Goal: Use online tool/utility: Utilize a website feature to perform a specific function

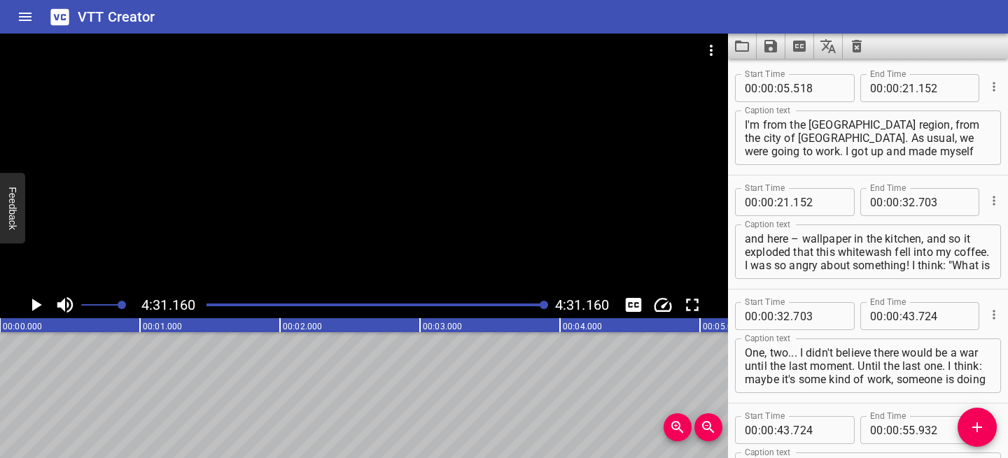
scroll to position [2176, 0]
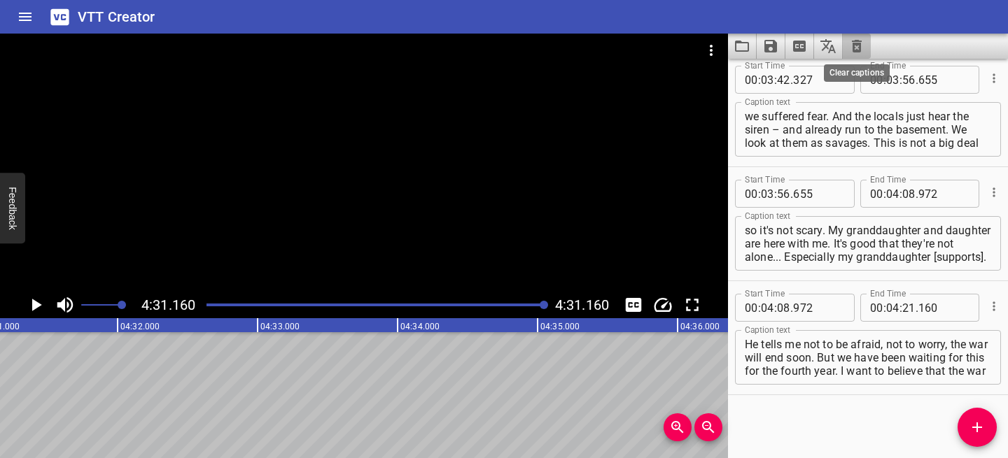
click at [856, 50] on icon "Clear captions" at bounding box center [857, 46] width 10 height 13
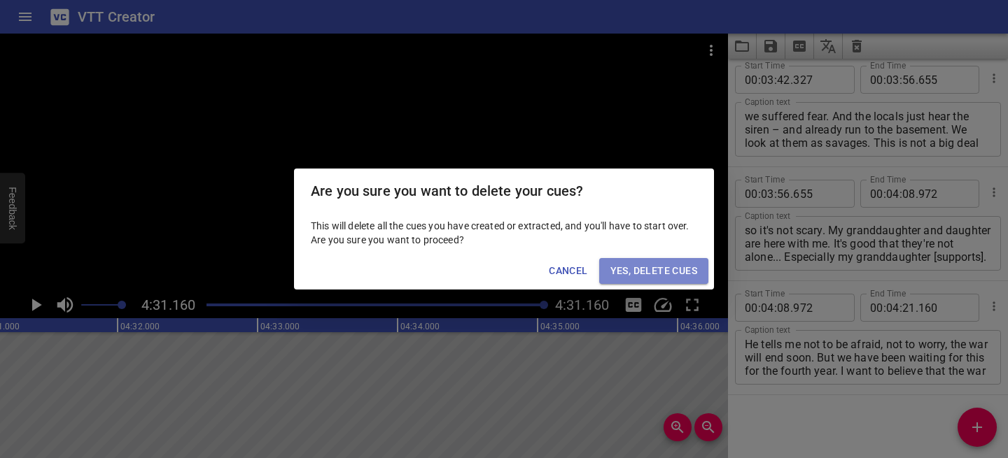
click at [664, 272] on span "Yes, Delete Cues" at bounding box center [653, 270] width 87 height 17
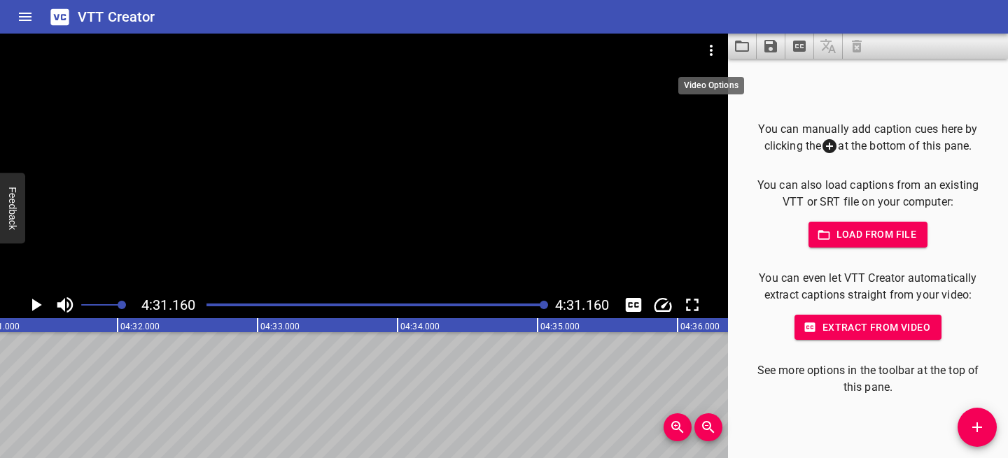
click at [708, 49] on icon "Video Options" at bounding box center [711, 50] width 17 height 17
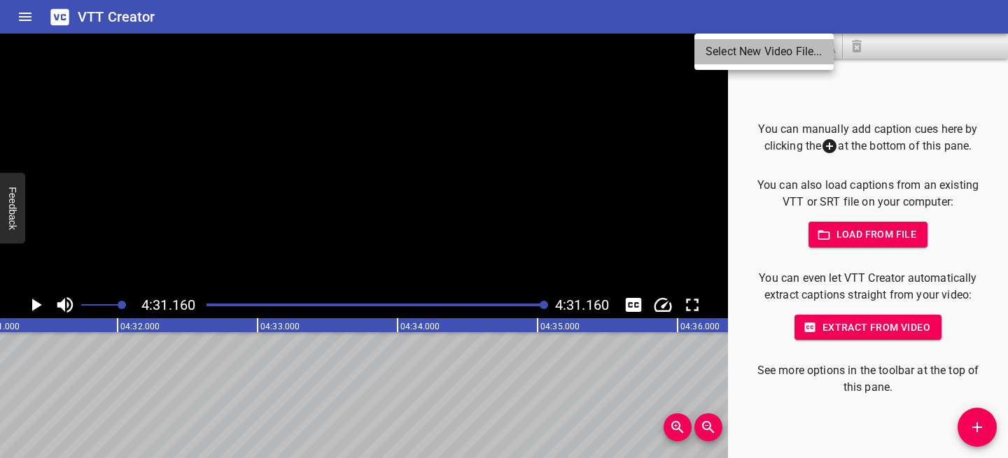
click at [708, 49] on li "Select New Video File..." at bounding box center [763, 51] width 139 height 25
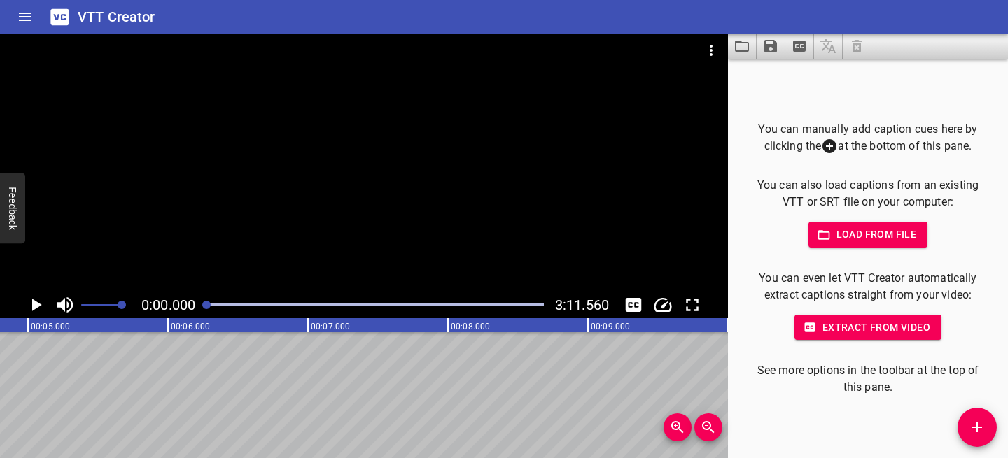
scroll to position [0, 0]
click at [42, 300] on icon "Play/Pause" at bounding box center [35, 305] width 21 height 21
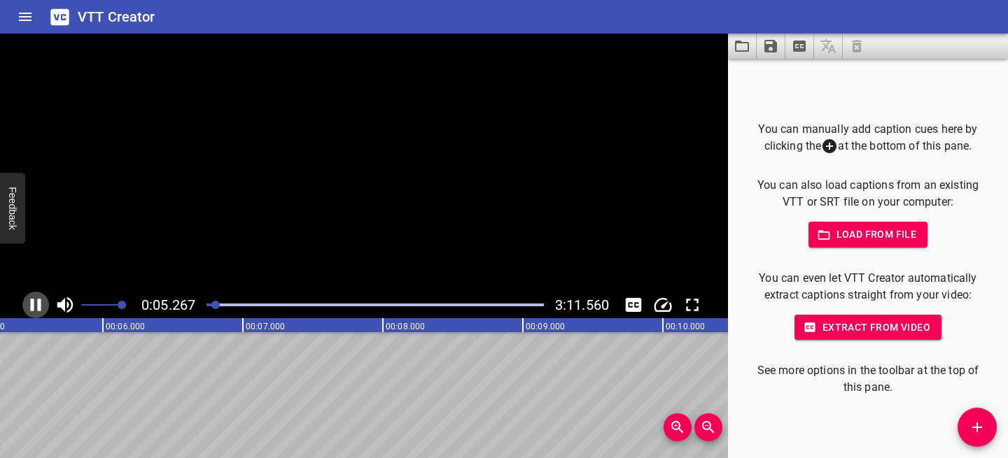
click at [42, 300] on icon "Play/Pause" at bounding box center [35, 305] width 21 height 21
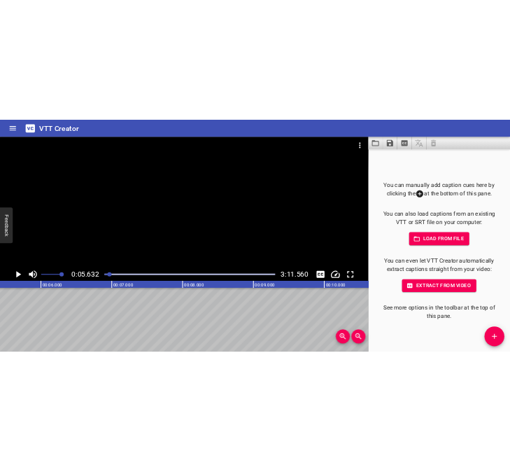
scroll to position [0, 788]
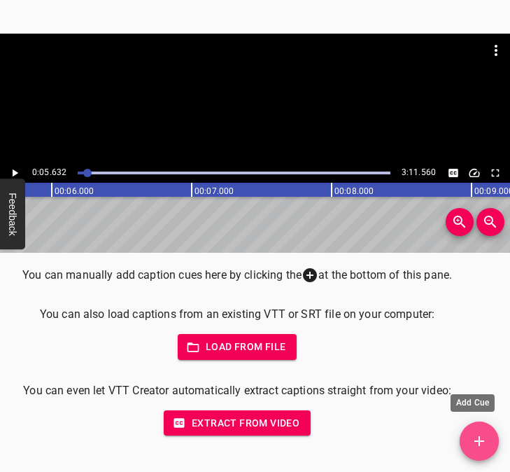
click at [488, 427] on button "Add Cue" at bounding box center [479, 440] width 39 height 39
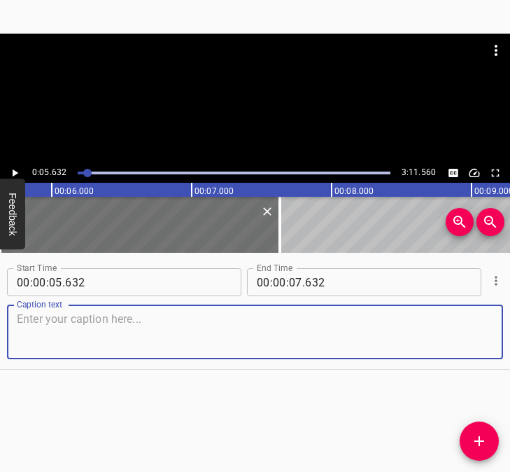
click at [80, 342] on textarea at bounding box center [255, 332] width 477 height 40
paste textarea "It was hard, scary. And you feel tired. He hasn't rested since last night. I li…"
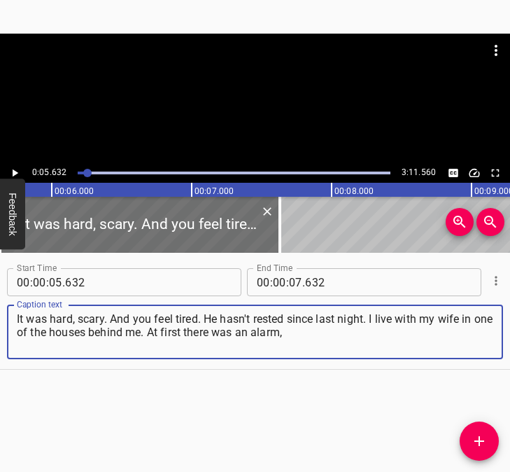
type textarea "It was hard, scary. And you feel tired. He hasn't rested since last night. I li…"
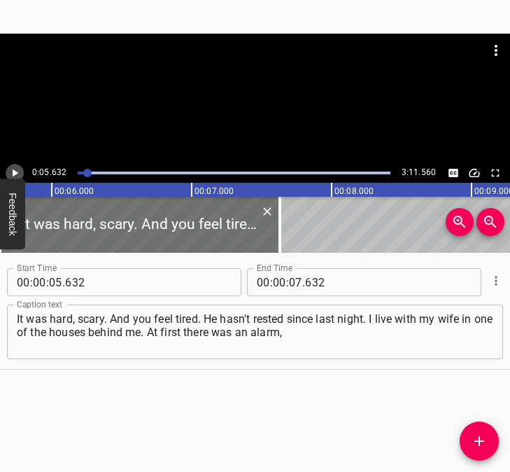
click at [17, 171] on icon "Play/Pause" at bounding box center [14, 173] width 13 height 13
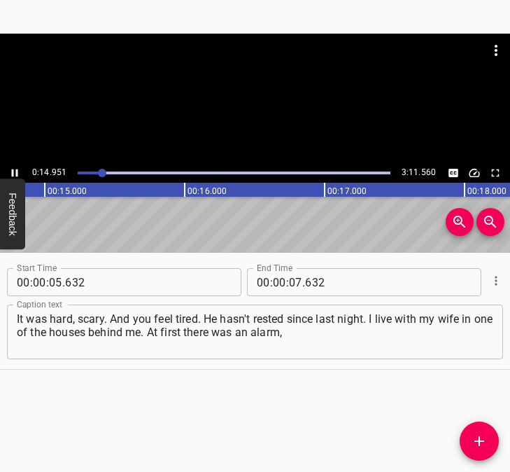
scroll to position [0, 2092]
click at [13, 171] on icon "Play/Pause" at bounding box center [15, 173] width 6 height 8
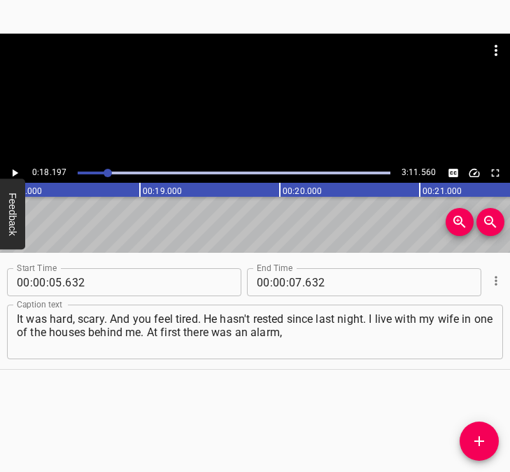
scroll to position [0, 2547]
click at [15, 171] on icon "Play/Pause" at bounding box center [16, 173] width 6 height 8
click at [15, 171] on icon "Play/Pause" at bounding box center [14, 173] width 13 height 13
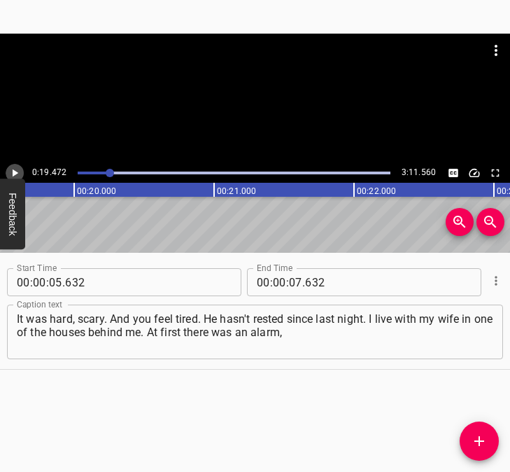
click at [18, 171] on icon "Play/Pause" at bounding box center [14, 173] width 13 height 13
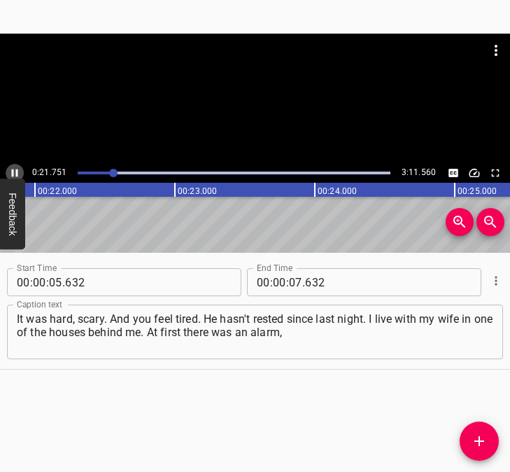
click at [17, 169] on icon "Play/Pause" at bounding box center [15, 173] width 6 height 8
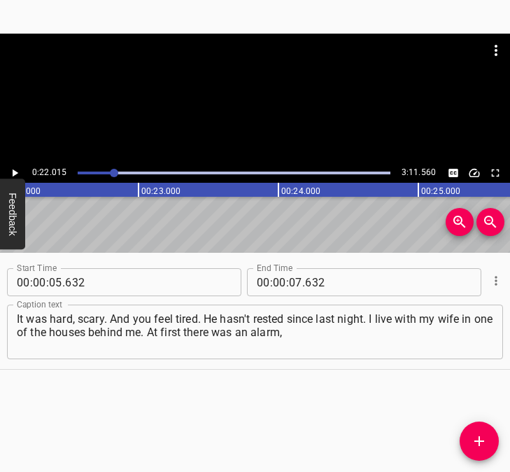
scroll to position [0, 3082]
click at [11, 173] on icon "Play/Pause" at bounding box center [14, 173] width 13 height 13
click at [13, 174] on icon "Play/Pause" at bounding box center [14, 173] width 13 height 13
click at [289, 280] on input "number" at bounding box center [295, 282] width 13 height 28
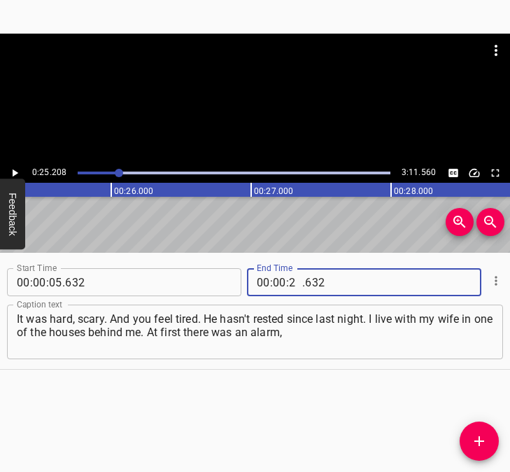
type input "25"
type input "208"
click at [485, 437] on icon "Add Cue" at bounding box center [479, 441] width 17 height 17
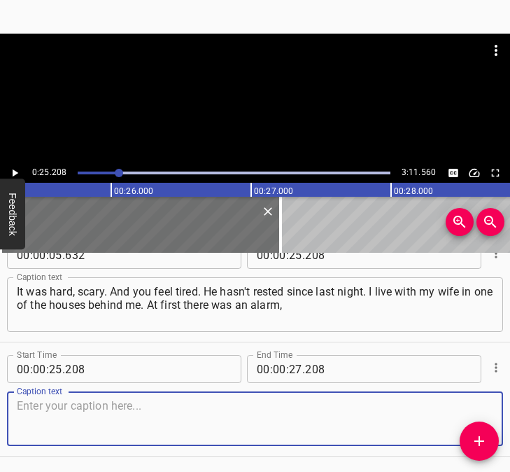
scroll to position [75, 0]
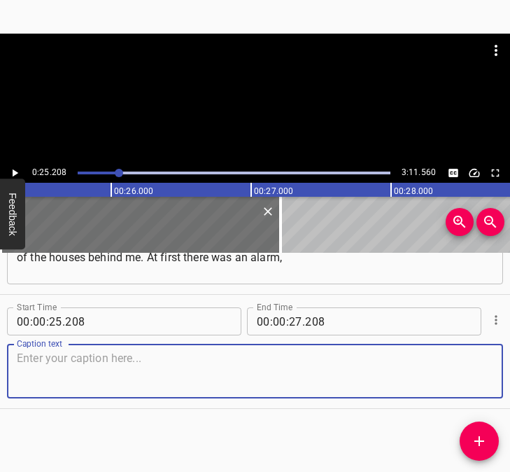
drag, startPoint x: 449, startPoint y: 386, endPoint x: 496, endPoint y: 370, distance: 49.8
click at [472, 378] on textarea at bounding box center [255, 371] width 477 height 40
click at [206, 369] on textarea at bounding box center [255, 371] width 477 height 40
paste textarea "during the alarm during the day there was one reconnaissance drone, and no one …"
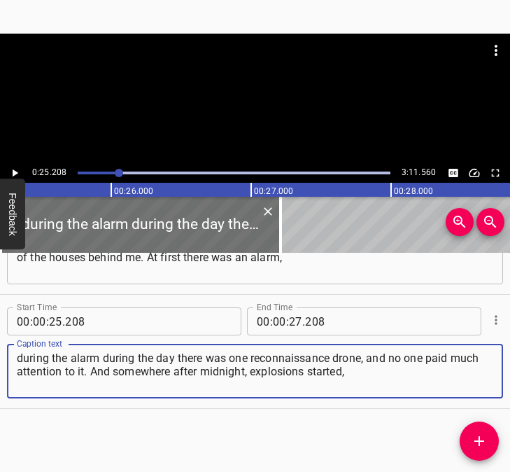
type textarea "during the alarm during the day there was one reconnaissance drone, and no one …"
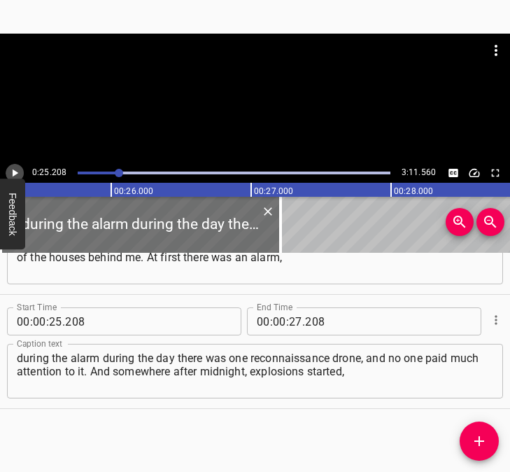
click at [12, 174] on icon "Play/Pause" at bounding box center [14, 173] width 13 height 13
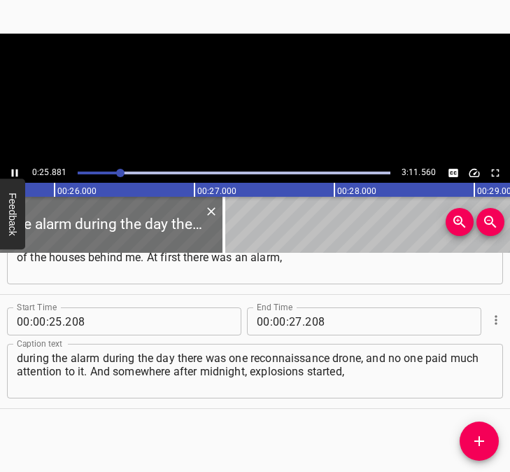
scroll to position [0, 3623]
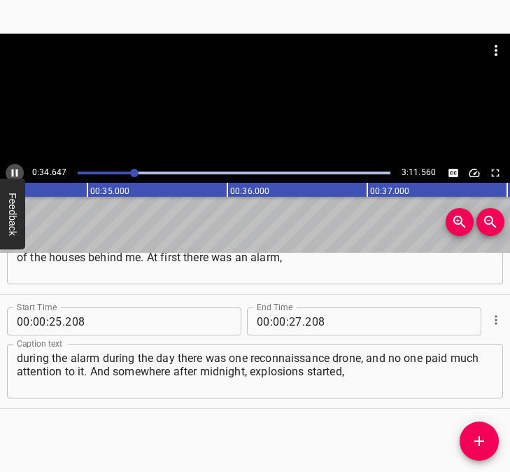
click at [14, 170] on icon "Play/Pause" at bounding box center [14, 173] width 13 height 13
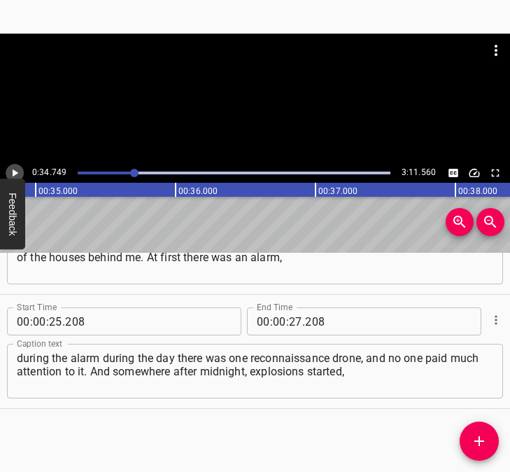
click at [17, 171] on icon "Play/Pause" at bounding box center [14, 173] width 13 height 13
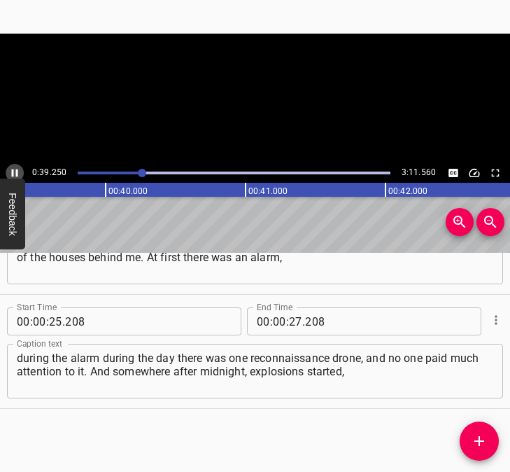
click at [17, 171] on icon "Play/Pause" at bounding box center [15, 173] width 6 height 8
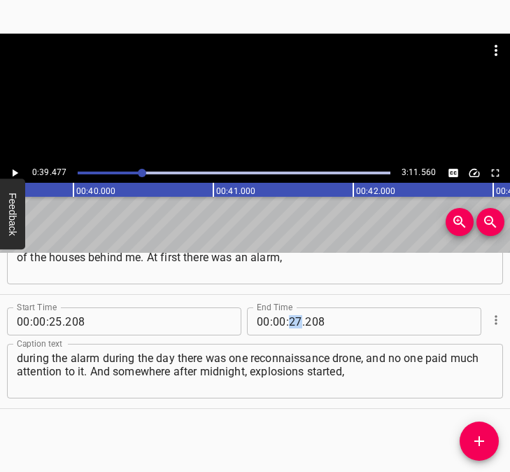
click at [295, 314] on div "00 : 00 : 27 . 208" at bounding box center [345, 321] width 196 height 28
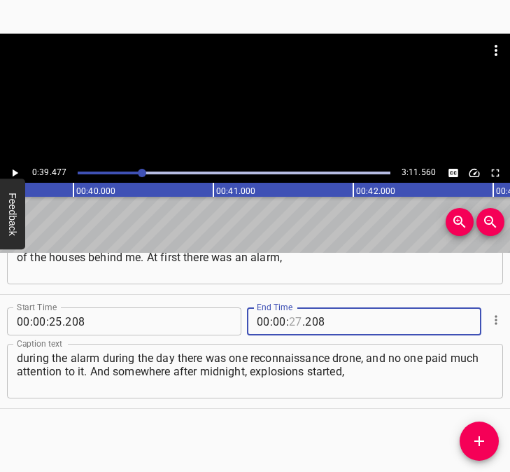
click at [291, 321] on input "number" at bounding box center [295, 321] width 13 height 28
type input "39"
type input "477"
click at [476, 436] on icon "Add Cue" at bounding box center [479, 441] width 17 height 17
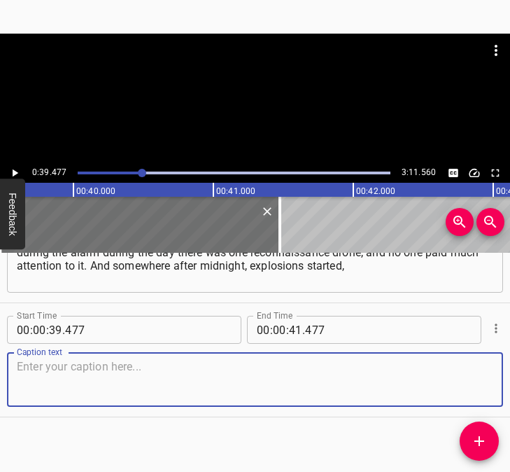
scroll to position [189, 0]
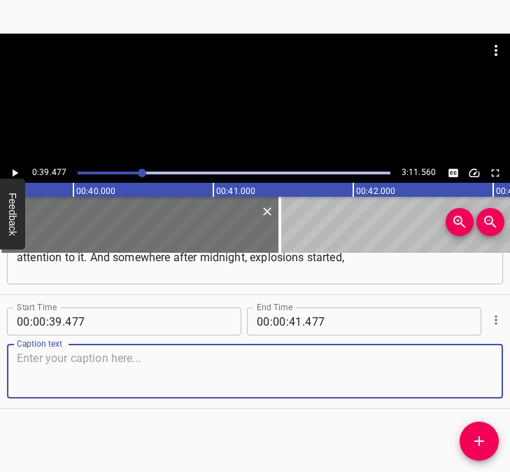
drag, startPoint x: 462, startPoint y: 383, endPoint x: 496, endPoint y: 370, distance: 36.8
click at [496, 370] on div "Start Time 00 : 00 : 39 . 477 Start Time End Time 00 : 00 : 41 . 477 End Time C…" at bounding box center [255, 351] width 510 height 113
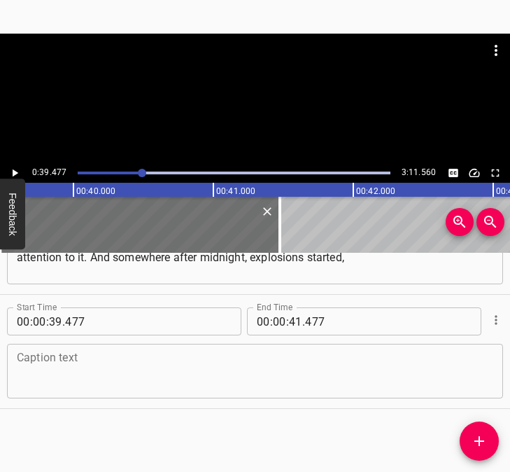
click at [125, 363] on textarea at bounding box center [255, 371] width 477 height 40
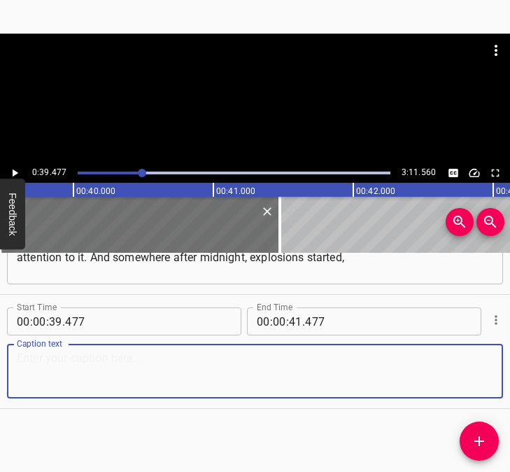
paste textarea "air defense [was working] outside the windows. Our standard procedure is to hid…"
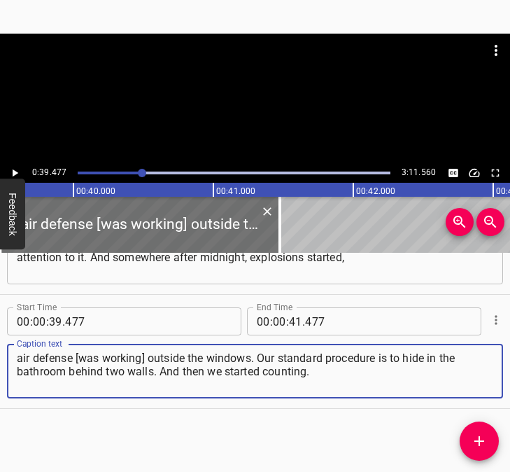
type textarea "air defense [was working] outside the windows. Our standard procedure is to hid…"
click at [21, 171] on button "Play/Pause" at bounding box center [15, 173] width 18 height 18
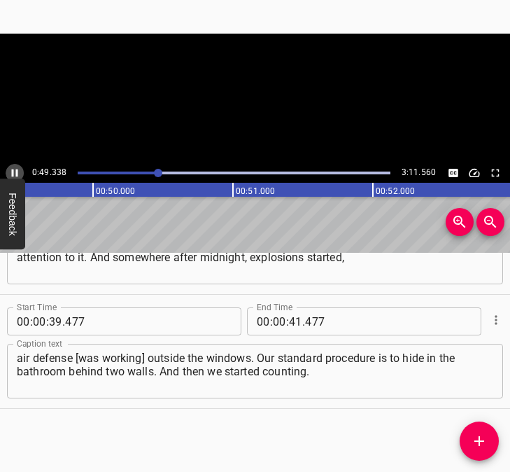
click at [14, 167] on icon "Play/Pause" at bounding box center [14, 173] width 13 height 13
click at [291, 318] on input "number" at bounding box center [295, 321] width 13 height 28
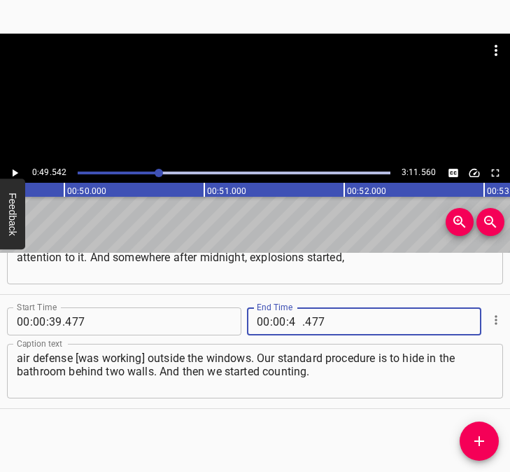
type input "49"
type input "542"
click at [472, 447] on icon "Add Cue" at bounding box center [479, 441] width 17 height 17
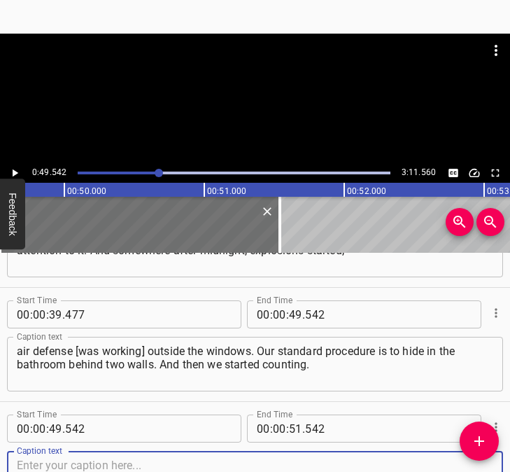
scroll to position [303, 0]
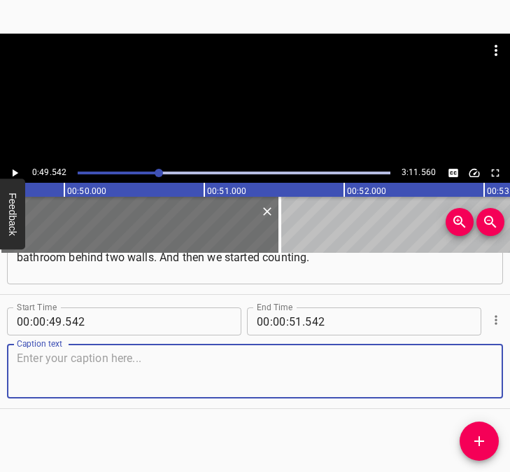
drag, startPoint x: 472, startPoint y: 377, endPoint x: 500, endPoint y: 370, distance: 28.9
click at [500, 370] on div "Start Time 00 : 00 : 05 . 632 Start Time End Time 00 : 00 : 25 . 208 End Time C…" at bounding box center [255, 362] width 510 height 219
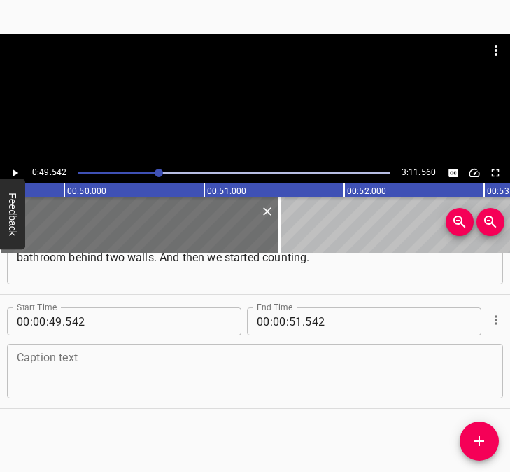
click at [39, 369] on textarea at bounding box center [255, 371] width 477 height 40
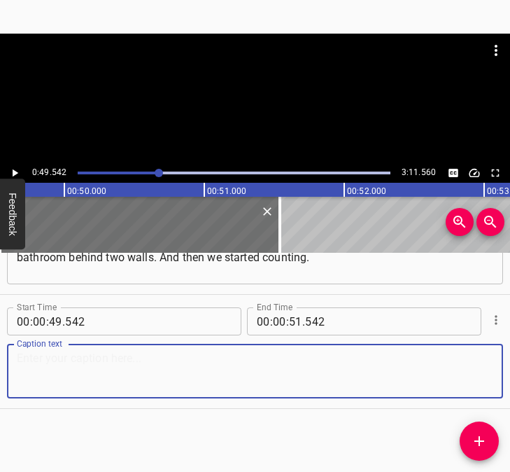
paste textarea "At first, it was a distant story. Then the approach began. And somewhere after …"
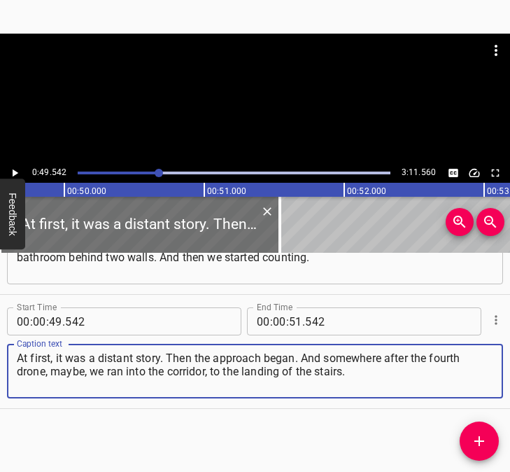
type textarea "At first, it was a distant story. Then the approach began. And somewhere after …"
click at [16, 169] on icon "Play/Pause" at bounding box center [14, 173] width 13 height 13
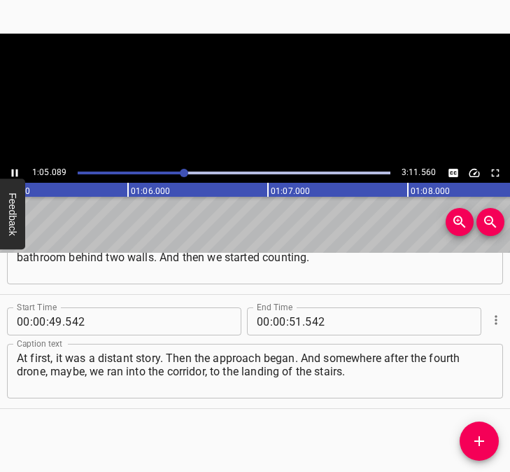
click at [15, 171] on icon "Play/Pause" at bounding box center [14, 173] width 13 height 13
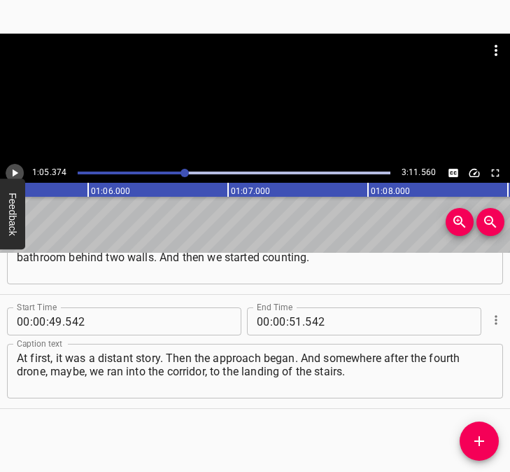
click at [15, 171] on icon "Play/Pause" at bounding box center [16, 173] width 6 height 8
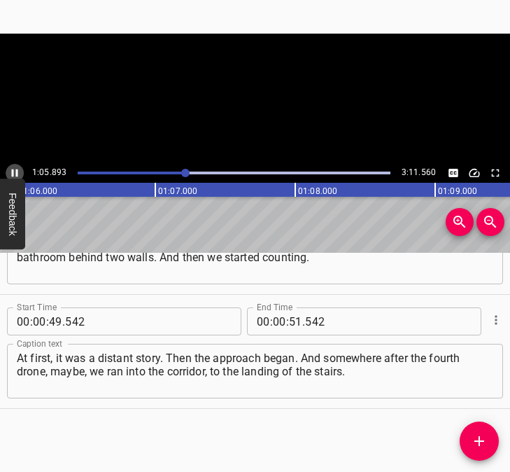
click at [15, 171] on icon "Play/Pause" at bounding box center [14, 173] width 13 height 13
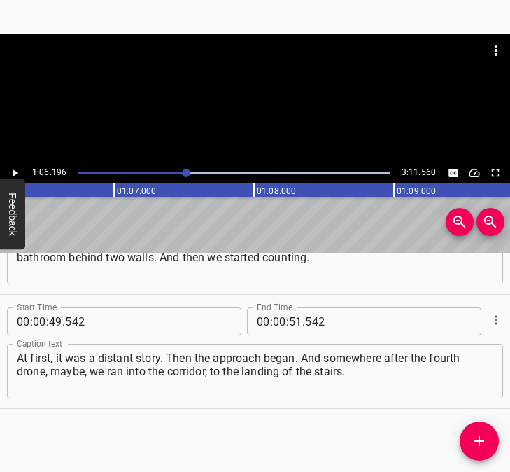
scroll to position [0, 9266]
click at [277, 321] on input "number" at bounding box center [279, 321] width 13 height 28
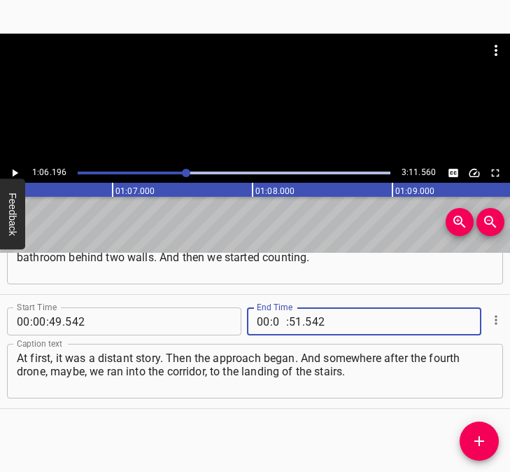
type input "01"
type input "06"
type input "196"
click at [476, 439] on icon "Add Cue" at bounding box center [479, 441] width 17 height 17
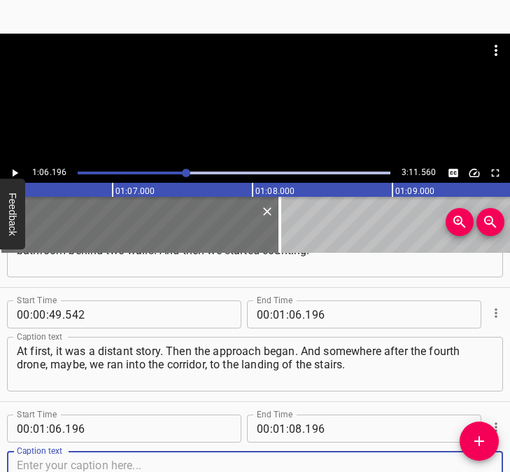
scroll to position [417, 0]
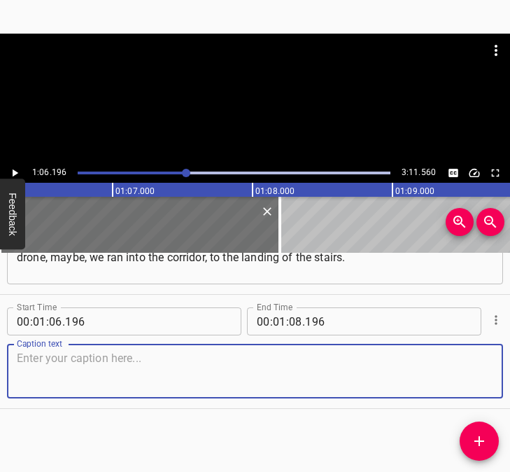
drag, startPoint x: 477, startPoint y: 383, endPoint x: 498, endPoint y: 375, distance: 22.4
click at [498, 375] on div "Start Time 00 : 01 : 06 . 196 Start Time End Time 00 : 01 : 08 . 196 End Time C…" at bounding box center [255, 351] width 510 height 113
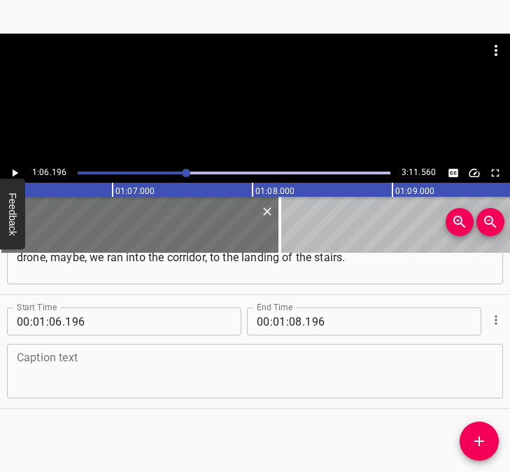
click at [55, 374] on textarea at bounding box center [255, 371] width 477 height 40
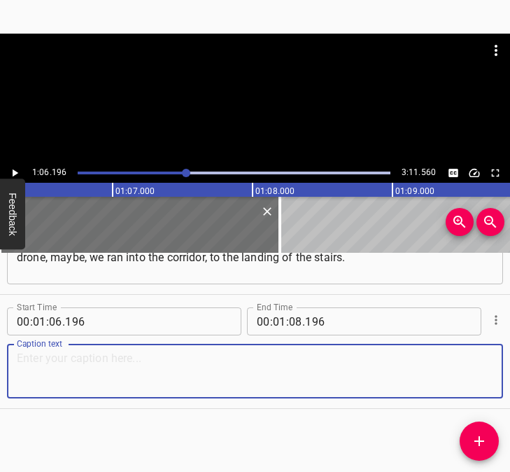
paste textarea "There were a lot of neighbours there, everyone had already run out. After the e…"
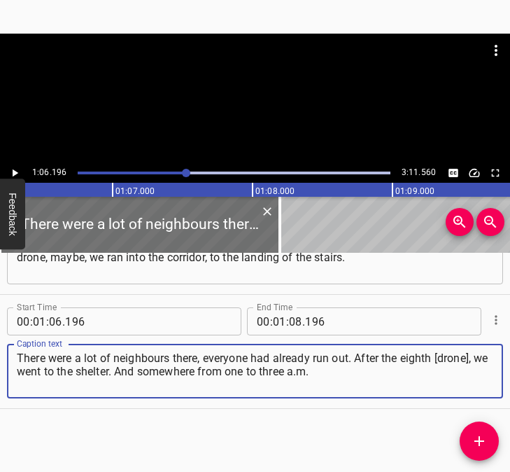
type textarea "There were a lot of neighbours there, everyone had already run out. After the e…"
click at [15, 167] on icon "Play/Pause" at bounding box center [14, 173] width 13 height 13
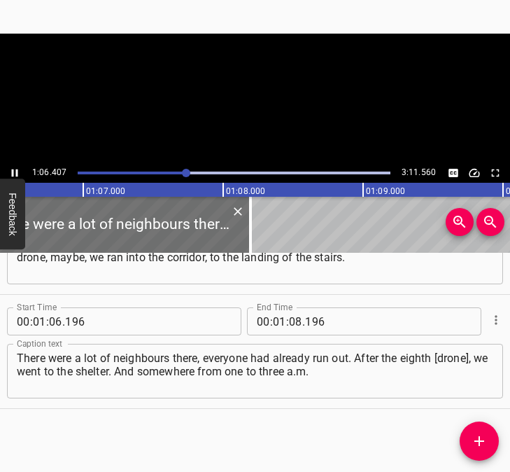
scroll to position [0, 9333]
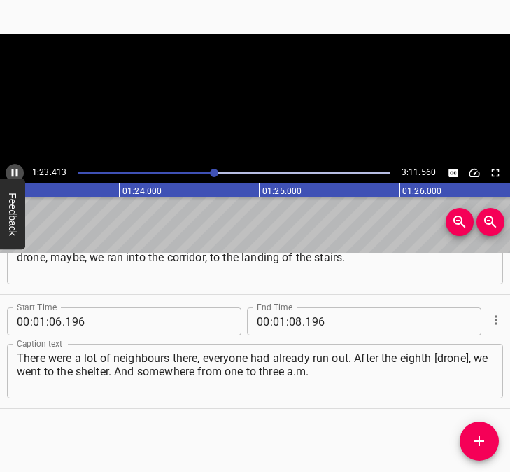
click at [17, 171] on icon "Play/Pause" at bounding box center [15, 173] width 6 height 8
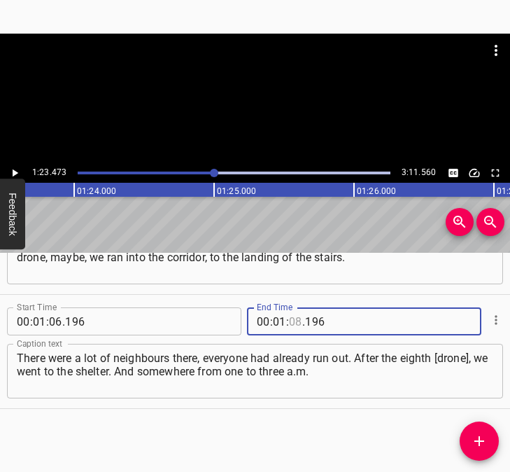
click at [292, 323] on input "number" at bounding box center [295, 321] width 13 height 28
type input "23"
type input "473"
click at [482, 436] on icon "Add Cue" at bounding box center [479, 441] width 17 height 17
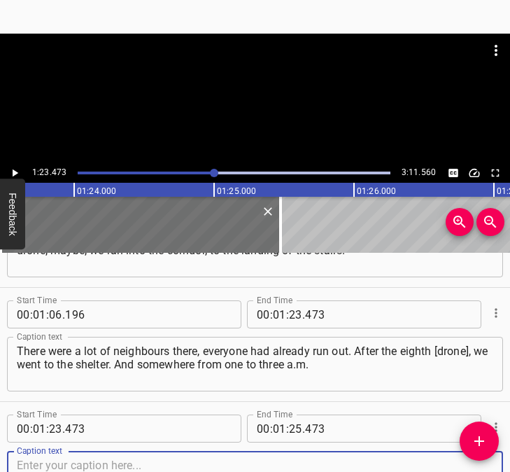
scroll to position [531, 0]
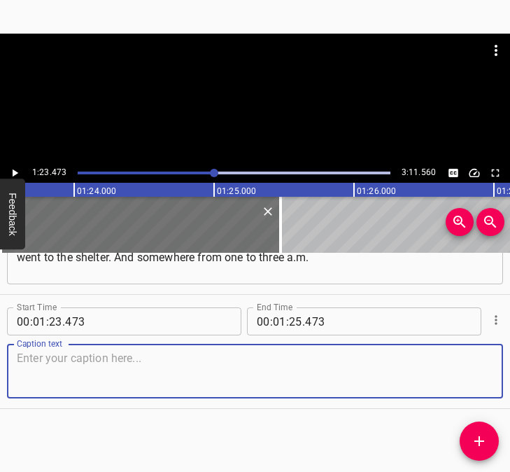
drag, startPoint x: 468, startPoint y: 381, endPoint x: 509, endPoint y: 374, distance: 41.1
click at [509, 374] on div "Start Time 00 : 00 : 05 . 632 Start Time End Time 00 : 00 : 25 . 208 End Time C…" at bounding box center [255, 362] width 510 height 219
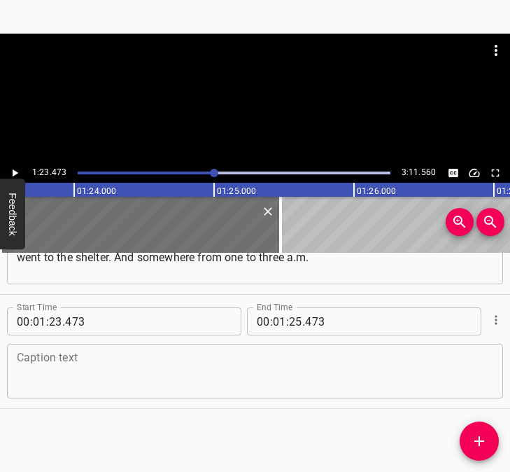
click at [77, 370] on textarea at bounding box center [255, 371] width 477 height 40
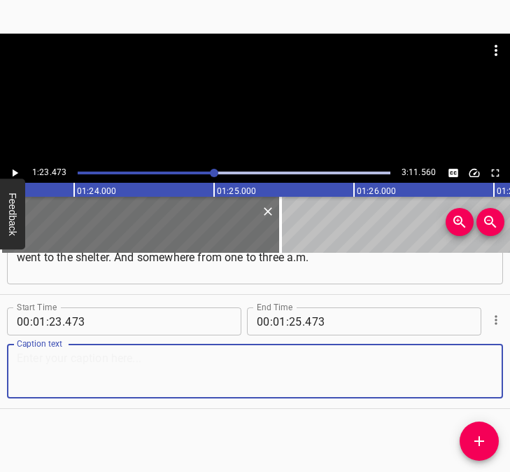
paste textarea "it was the most terrible, let's just say. The drones were audible because the d…"
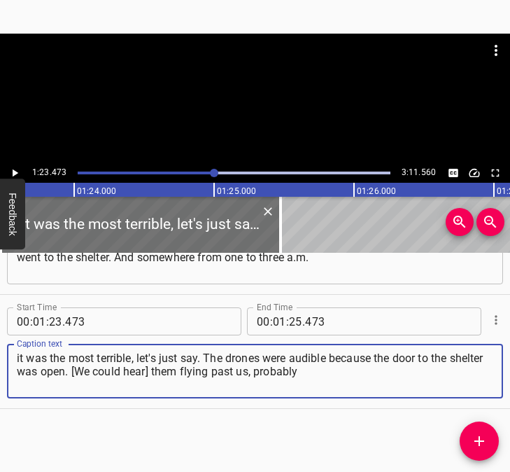
type textarea "it was the most terrible, let's just say. The drones were audible because the d…"
click at [15, 167] on icon "Play/Pause" at bounding box center [14, 173] width 13 height 13
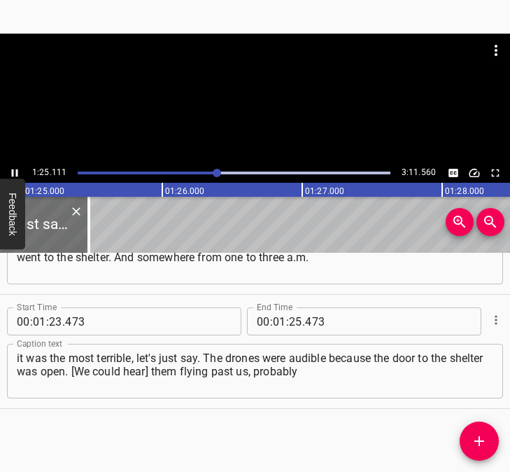
scroll to position [0, 11914]
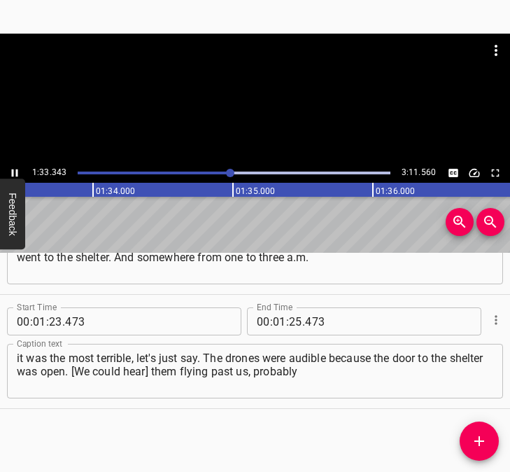
click at [13, 171] on icon "Play/Pause" at bounding box center [15, 173] width 6 height 8
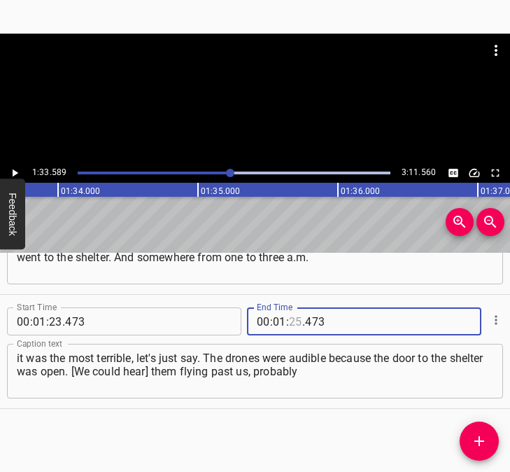
click at [290, 322] on input "number" at bounding box center [295, 321] width 13 height 28
type input "33"
type input "589"
click at [482, 441] on icon "Add Cue" at bounding box center [480, 441] width 10 height 10
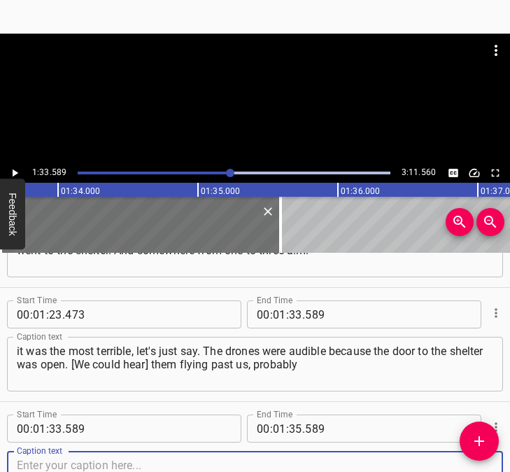
scroll to position [645, 0]
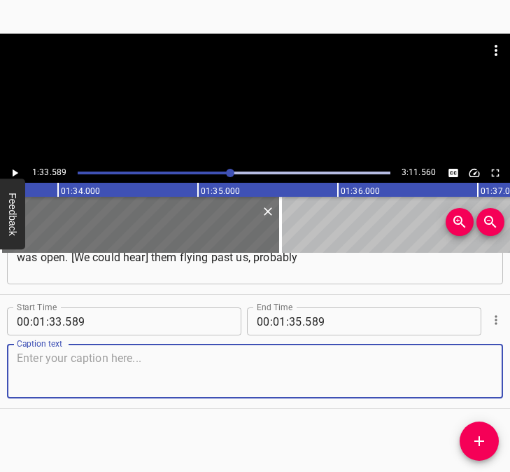
drag, startPoint x: 464, startPoint y: 378, endPoint x: 510, endPoint y: 372, distance: 45.9
click at [475, 376] on textarea at bounding box center [255, 371] width 477 height 40
click at [54, 367] on textarea at bounding box center [255, 371] width 477 height 40
paste textarea "into a 14-story building next to us. But it wasn't that loud. And somewhere two…"
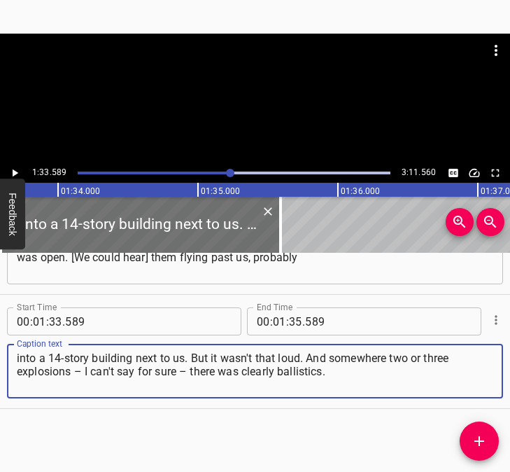
type textarea "into a 14-story building next to us. But it wasn't that loud. And somewhere two…"
click at [17, 171] on icon "Play/Pause" at bounding box center [14, 173] width 13 height 13
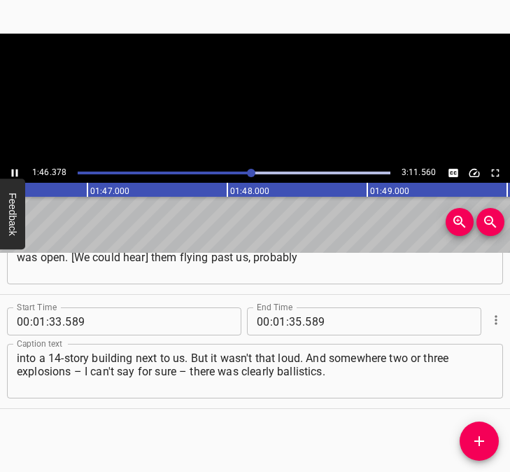
click at [17, 171] on icon "Play/Pause" at bounding box center [15, 173] width 6 height 8
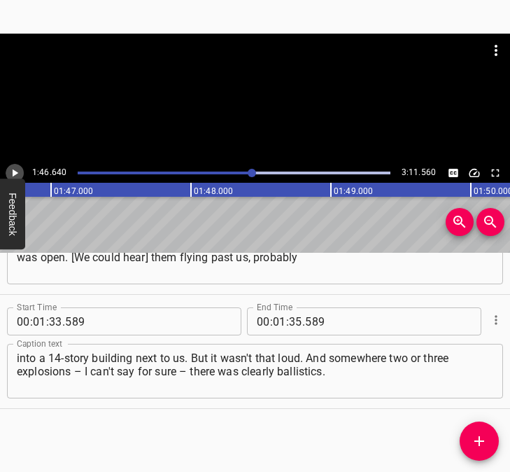
click at [17, 171] on icon "Play/Pause" at bounding box center [14, 173] width 13 height 13
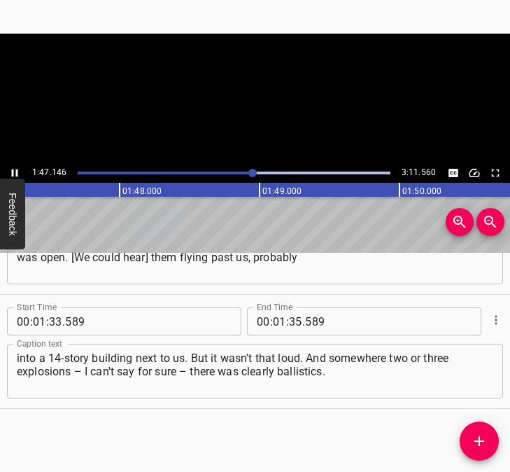
click at [17, 171] on icon "Play/Pause" at bounding box center [15, 173] width 6 height 8
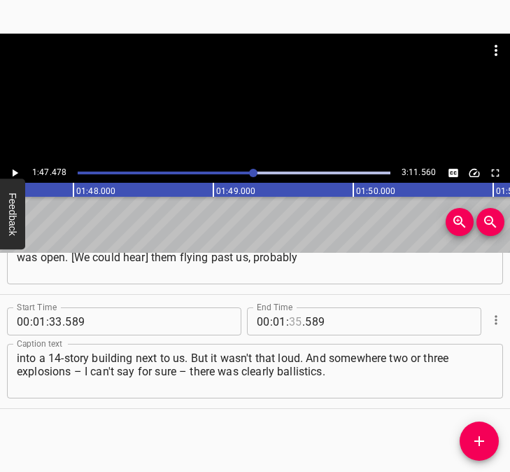
click at [289, 321] on input "number" at bounding box center [295, 321] width 13 height 28
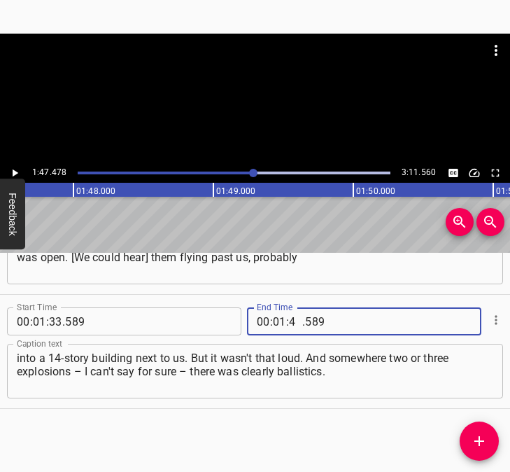
type input "47"
type input "478"
click at [479, 443] on icon "Add Cue" at bounding box center [480, 441] width 10 height 10
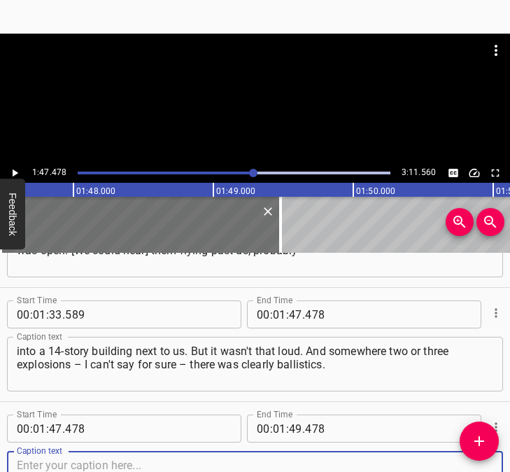
scroll to position [759, 0]
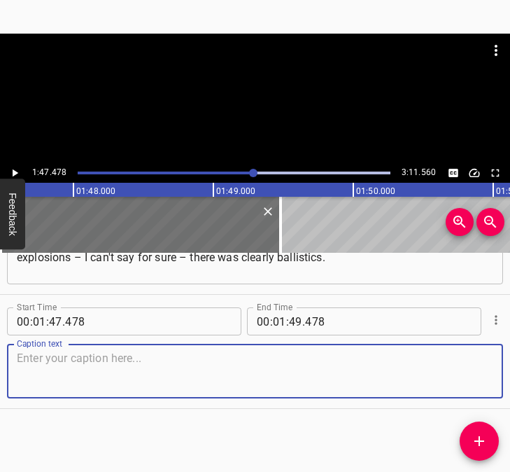
drag, startPoint x: 472, startPoint y: 378, endPoint x: 507, endPoint y: 375, distance: 35.8
click at [490, 377] on div "Caption text" at bounding box center [255, 371] width 496 height 55
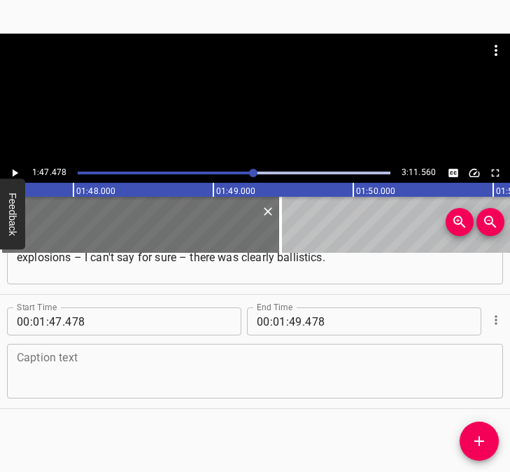
click at [192, 377] on textarea at bounding box center [255, 371] width 477 height 40
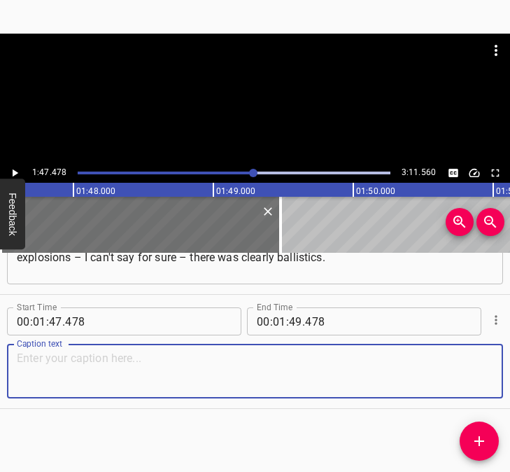
paste textarea "This was the worst part. After three [a.m.], around half past three, we were ta…"
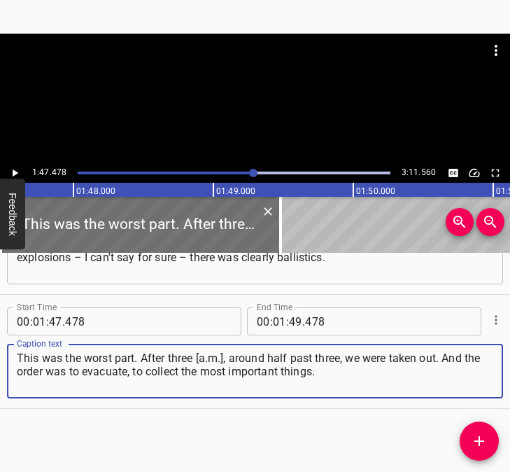
type textarea "This was the worst part. After three [a.m.], around half past three, we were ta…"
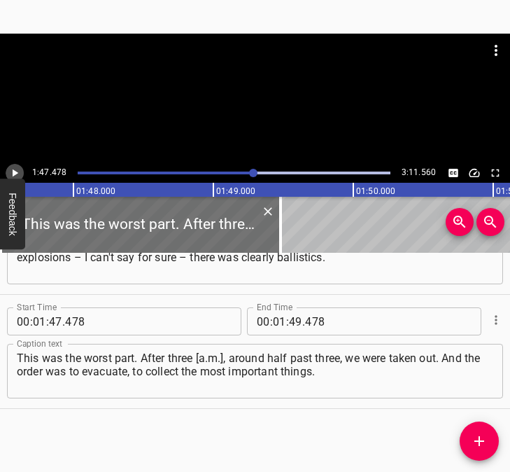
click at [17, 174] on icon "Play/Pause" at bounding box center [16, 173] width 6 height 8
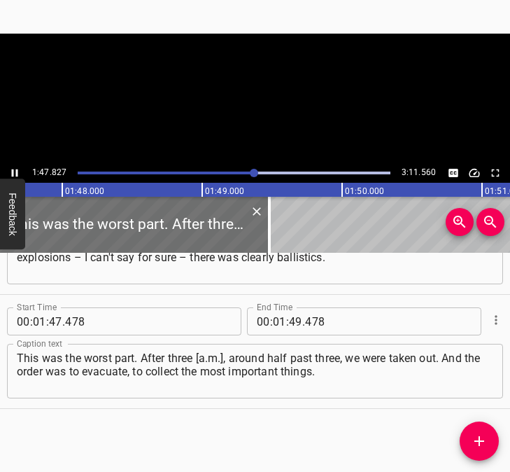
scroll to position [0, 15094]
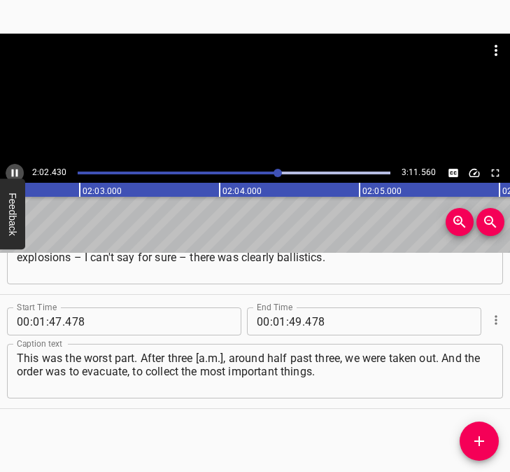
click at [12, 169] on icon "Play/Pause" at bounding box center [14, 173] width 13 height 13
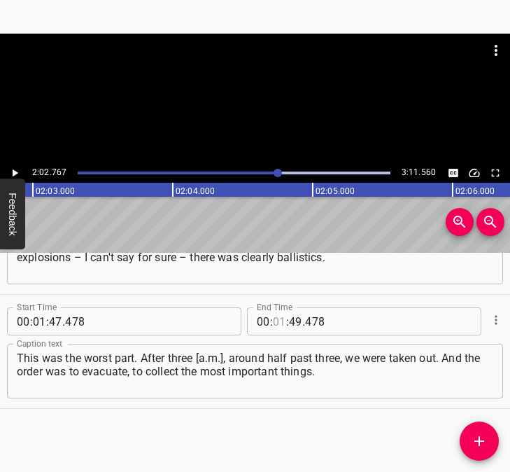
click at [274, 318] on input "number" at bounding box center [279, 321] width 13 height 28
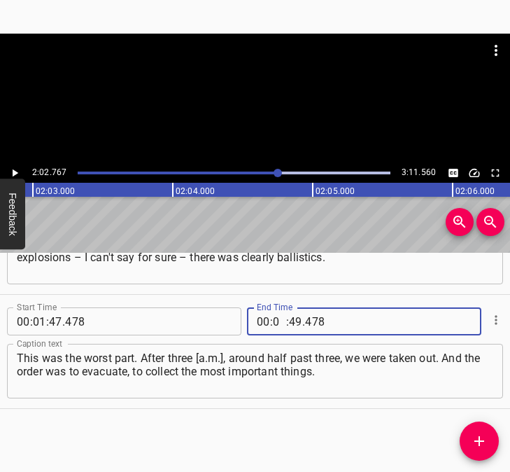
type input "02"
type input "767"
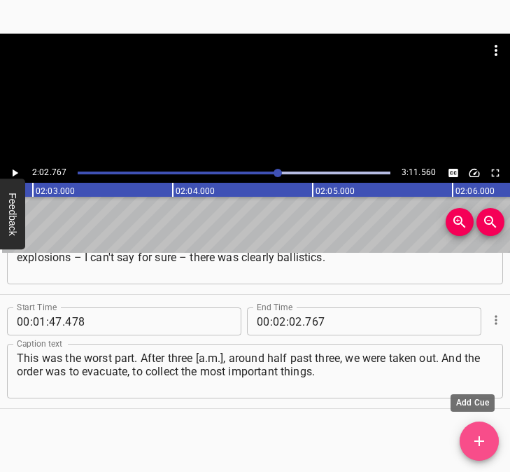
drag, startPoint x: 487, startPoint y: 434, endPoint x: 504, endPoint y: 421, distance: 21.4
click at [488, 433] on span "Add Cue" at bounding box center [479, 441] width 39 height 17
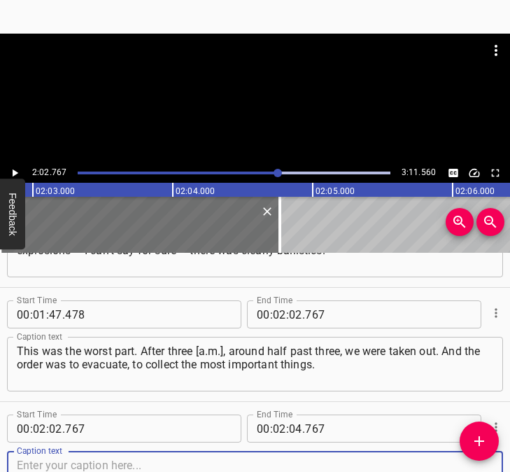
scroll to position [874, 0]
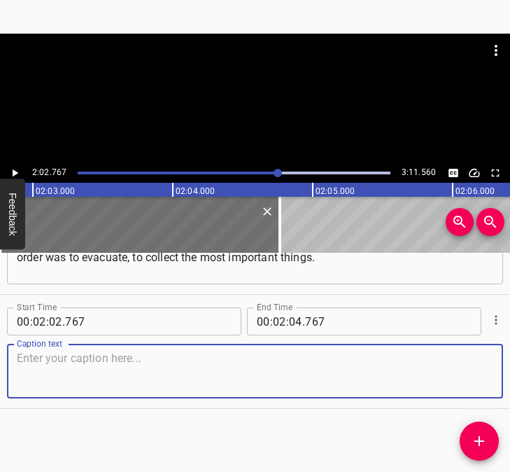
drag, startPoint x: 467, startPoint y: 371, endPoint x: 500, endPoint y: 374, distance: 33.7
click at [500, 374] on div "Start Time 00 : 00 : 05 . 632 Start Time End Time 00 : 00 : 25 . 208 End Time C…" at bounding box center [255, 362] width 510 height 219
click at [113, 377] on textarea at bounding box center [255, 371] width 477 height 40
paste textarea "And somewhere on the step to the floor, apparently, the last arrival was. I don…"
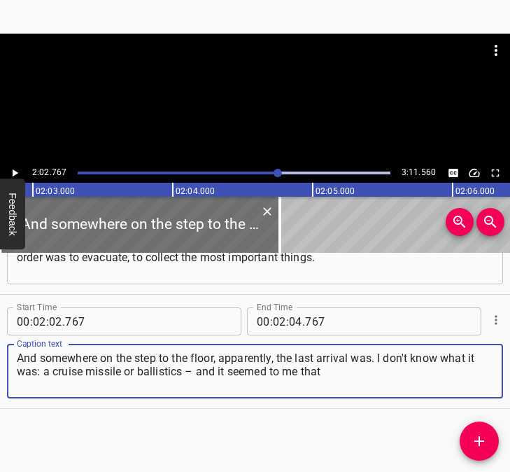
type textarea "And somewhere on the step to the floor, apparently, the last arrival was. I don…"
click at [14, 168] on icon "Play/Pause" at bounding box center [14, 173] width 13 height 13
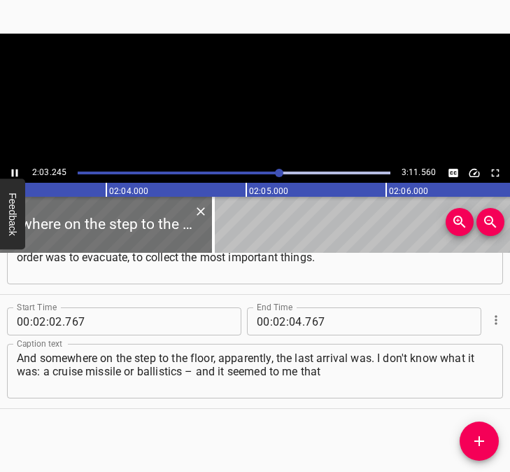
scroll to position [0, 17289]
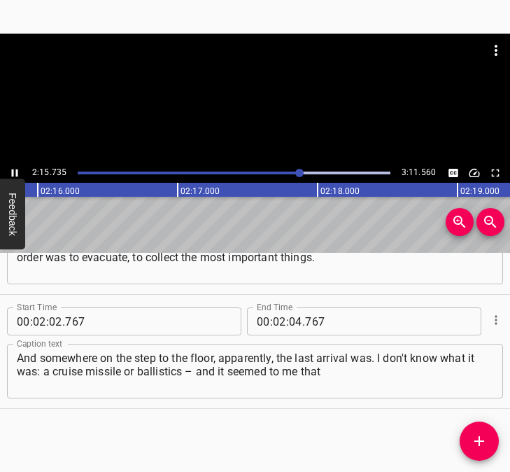
click at [12, 170] on icon "Play/Pause" at bounding box center [15, 173] width 6 height 8
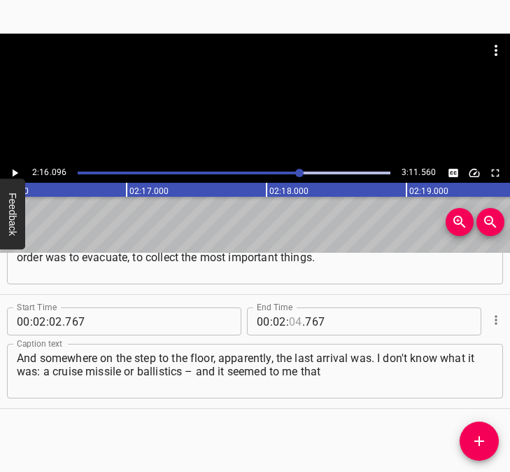
click at [289, 320] on input "number" at bounding box center [295, 321] width 13 height 28
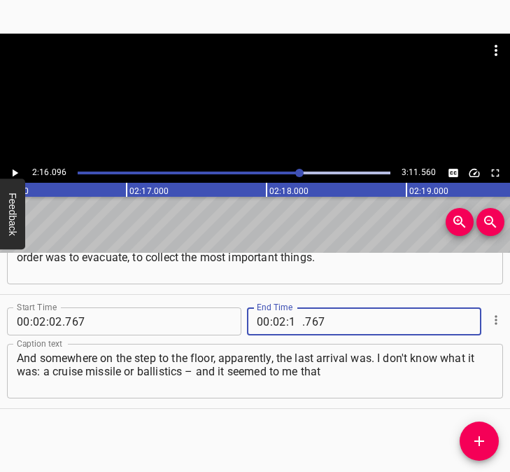
type input "16"
type input "096"
drag, startPoint x: 488, startPoint y: 447, endPoint x: 505, endPoint y: 438, distance: 19.4
click at [489, 446] on span "Add Cue" at bounding box center [479, 441] width 39 height 17
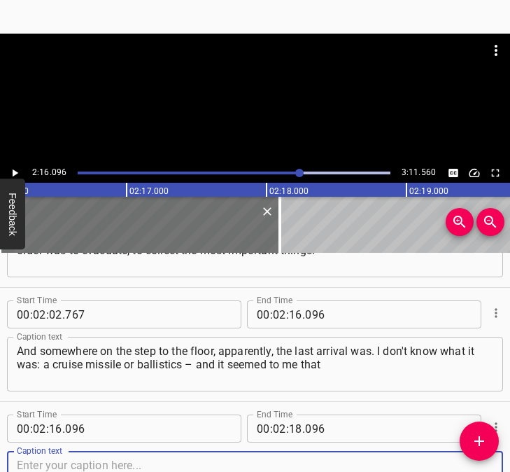
scroll to position [988, 0]
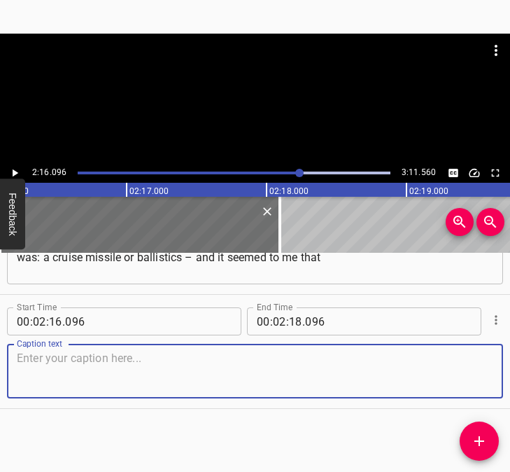
drag, startPoint x: 458, startPoint y: 378, endPoint x: 505, endPoint y: 377, distance: 46.2
click at [487, 377] on div "Caption text" at bounding box center [255, 371] width 496 height 55
click at [45, 372] on textarea at bounding box center [255, 371] width 477 height 40
paste textarea "the whole house was shaking. If earlier I went in once – most of the windows we…"
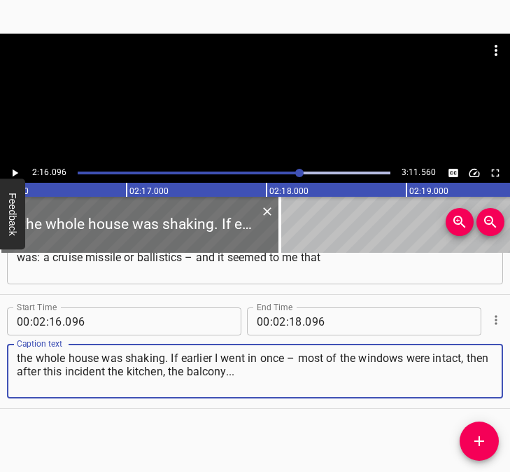
type textarea "the whole house was shaking. If earlier I went in once – most of the windows we…"
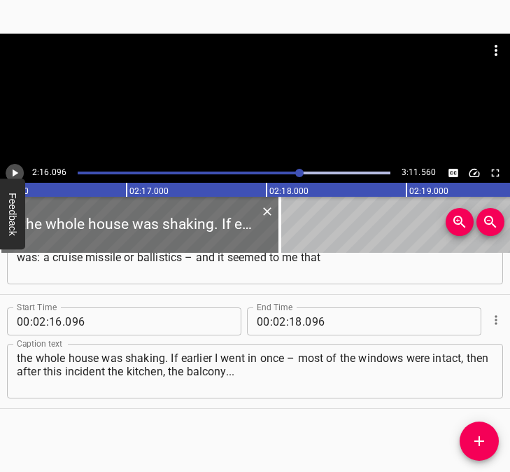
click at [14, 167] on icon "Play/Pause" at bounding box center [14, 173] width 13 height 13
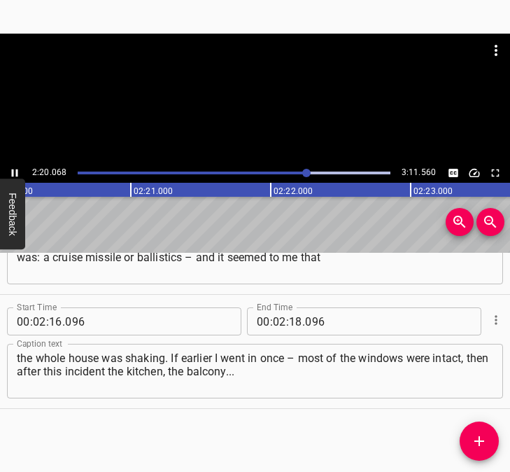
scroll to position [0, 19644]
click at [13, 173] on icon "Play/Pause" at bounding box center [15, 173] width 6 height 8
click at [302, 325] on span "." at bounding box center [303, 321] width 3 height 28
click at [291, 323] on input "number" at bounding box center [295, 321] width 13 height 28
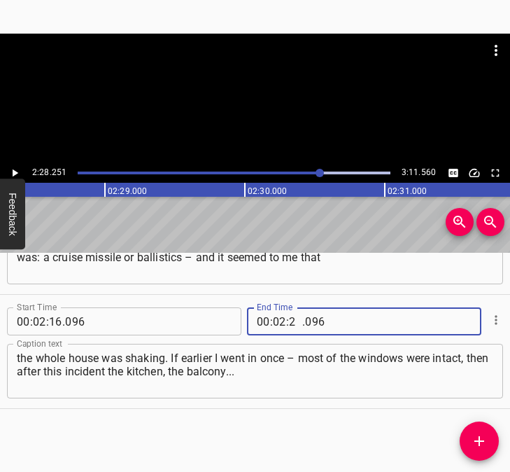
type input "28"
type input "251"
click at [480, 437] on icon "Add Cue" at bounding box center [480, 441] width 10 height 10
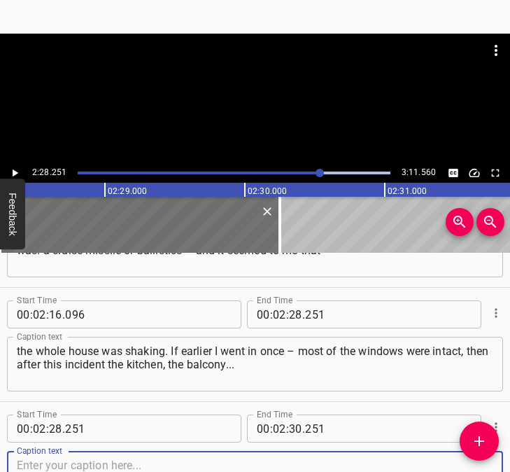
scroll to position [1102, 0]
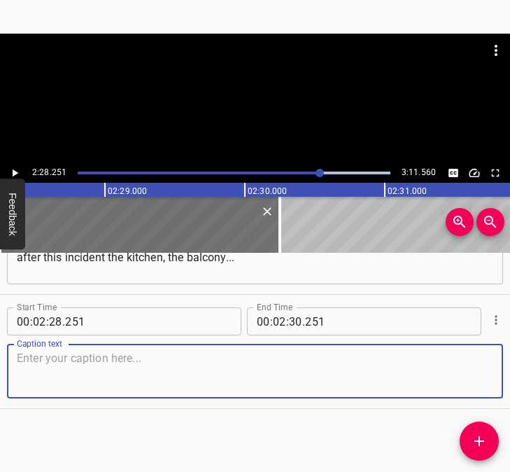
drag, startPoint x: 470, startPoint y: 377, endPoint x: 510, endPoint y: 377, distance: 40.6
click at [510, 377] on html "Caption Editor Batch Transcribe Login Sign Up Privacy Contact 2:28.251 3:11.560…" at bounding box center [255, 236] width 510 height 472
click at [94, 374] on textarea at bounding box center [255, 371] width 477 height 40
paste textarea "And a little bit in the bedroom the windows flew. Things were then collected. W…"
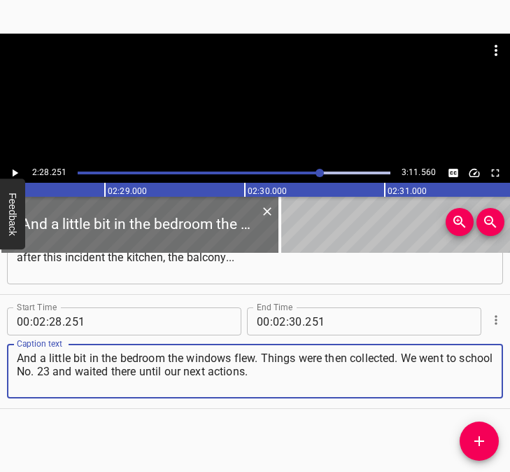
type textarea "And a little bit in the bedroom the windows flew. Things were then collected. W…"
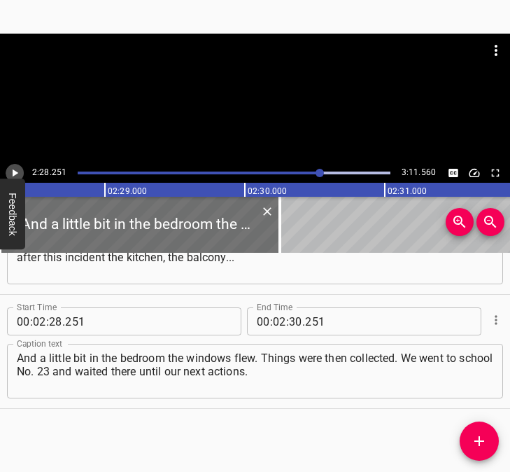
click at [12, 169] on icon "Play/Pause" at bounding box center [14, 173] width 13 height 13
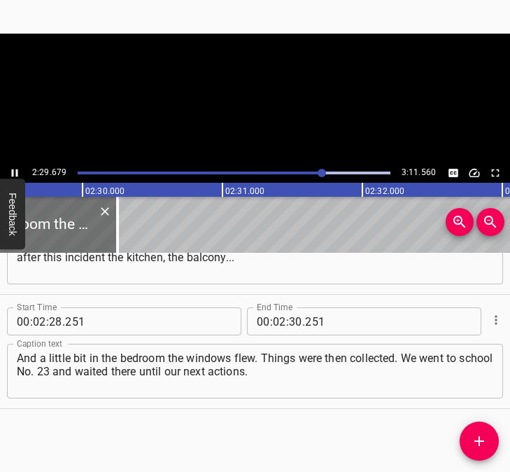
scroll to position [0, 20952]
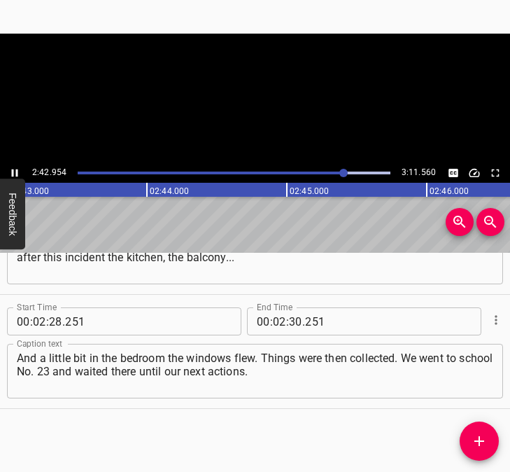
click at [13, 172] on icon "Play/Pause" at bounding box center [15, 173] width 6 height 8
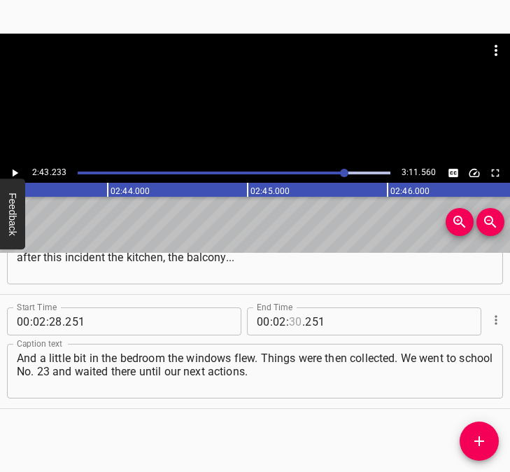
click at [290, 323] on input "number" at bounding box center [295, 321] width 13 height 28
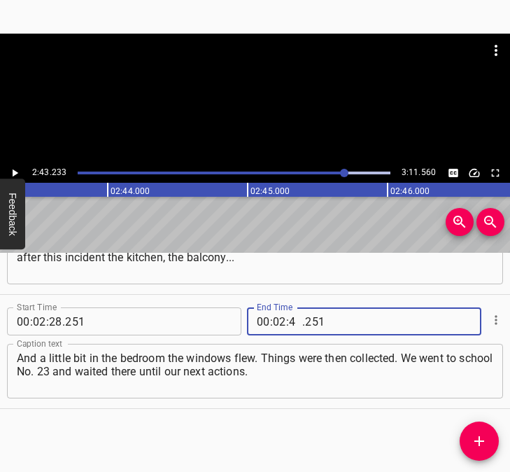
type input "43"
type input "233"
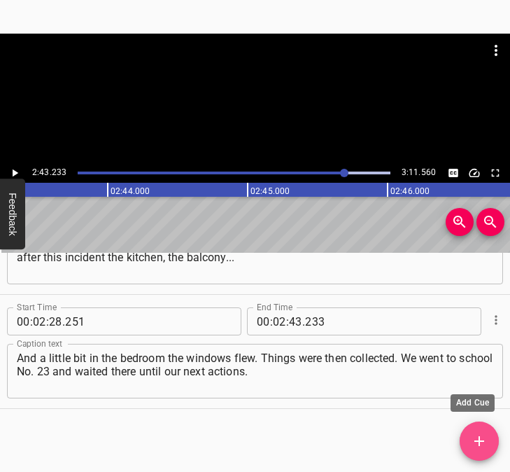
click at [489, 442] on span "Add Cue" at bounding box center [479, 441] width 39 height 17
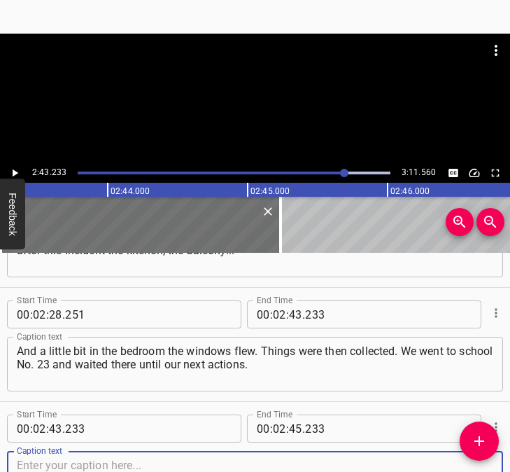
scroll to position [1216, 0]
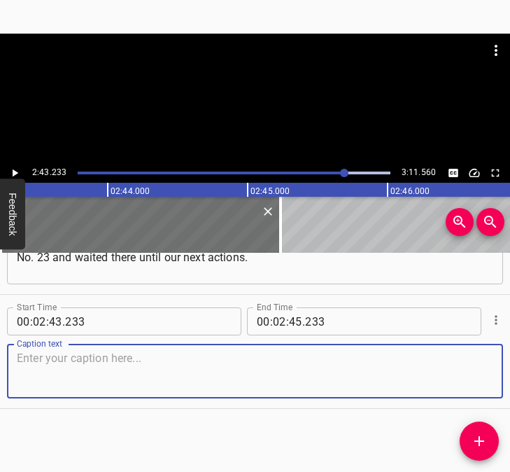
drag, startPoint x: 468, startPoint y: 369, endPoint x: 497, endPoint y: 369, distance: 29.4
click at [486, 369] on div "Caption text" at bounding box center [255, 371] width 496 height 55
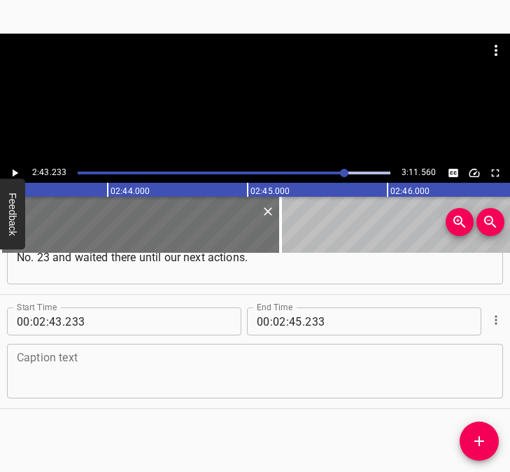
click at [58, 370] on textarea at bounding box center [255, 371] width 477 height 40
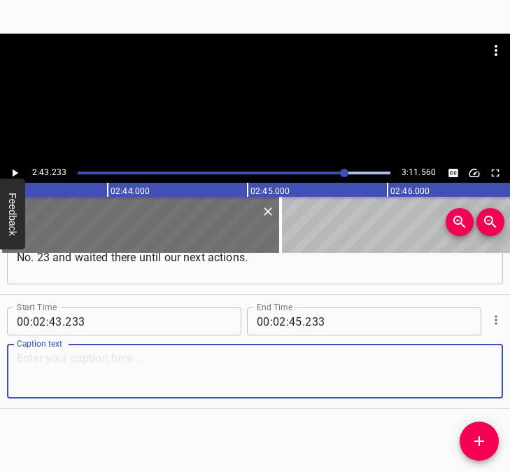
paste textarea "There was first a retract, then some more alarms, but it wasn't so scary anymor…"
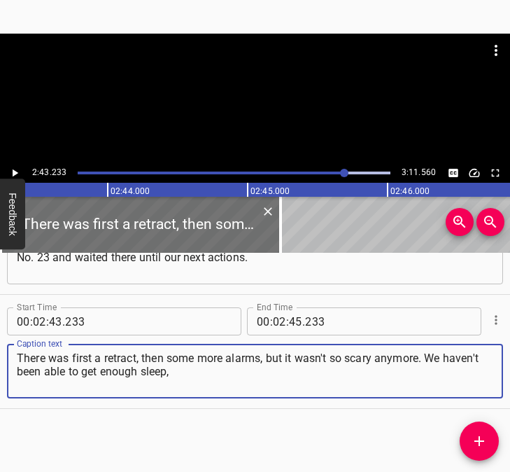
type textarea "There was first a retract, then some more alarms, but it wasn't so scary anymor…"
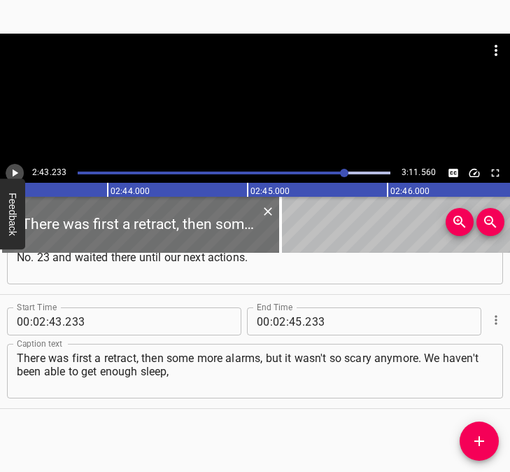
click at [12, 175] on icon "Play/Pause" at bounding box center [14, 173] width 13 height 13
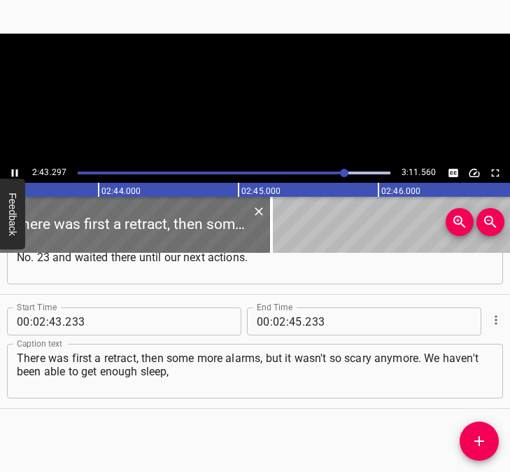
scroll to position [0, 22896]
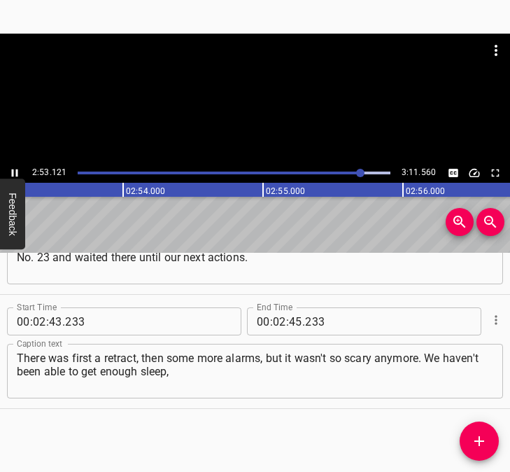
click at [16, 170] on icon "Play/Pause" at bounding box center [15, 173] width 6 height 8
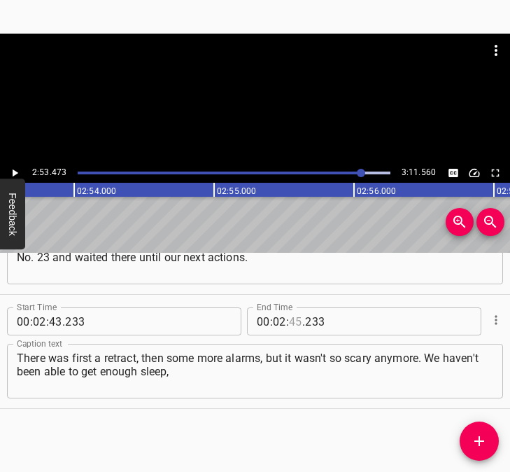
click at [289, 320] on input "number" at bounding box center [295, 321] width 13 height 28
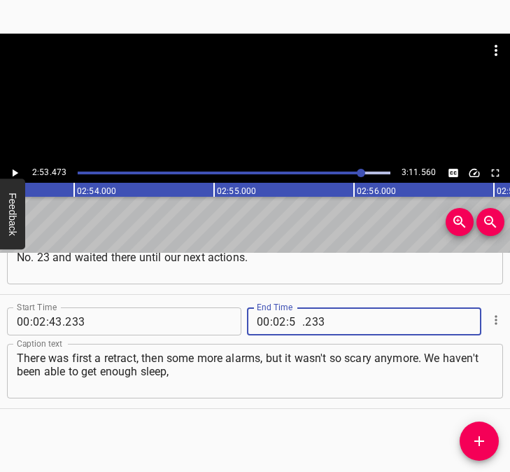
type input "53"
type input "473"
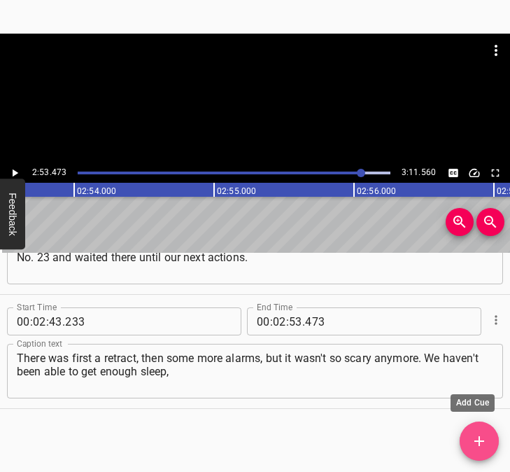
drag, startPoint x: 468, startPoint y: 435, endPoint x: 498, endPoint y: 440, distance: 30.6
click at [471, 435] on span "Add Cue" at bounding box center [479, 441] width 39 height 17
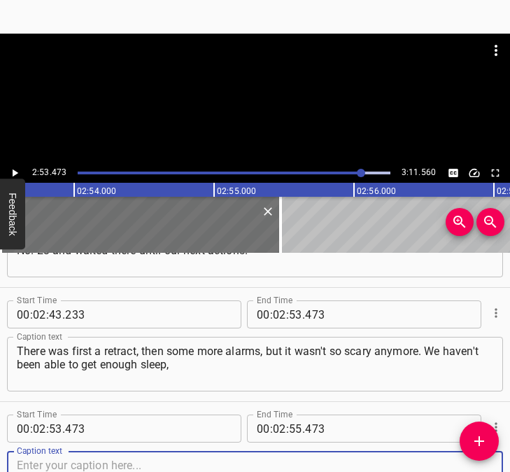
scroll to position [1330, 0]
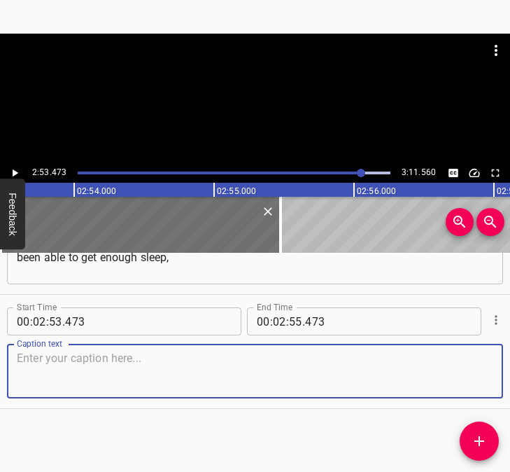
drag, startPoint x: 468, startPoint y: 381, endPoint x: 502, endPoint y: 381, distance: 34.3
click at [470, 381] on textarea at bounding box center [255, 371] width 477 height 40
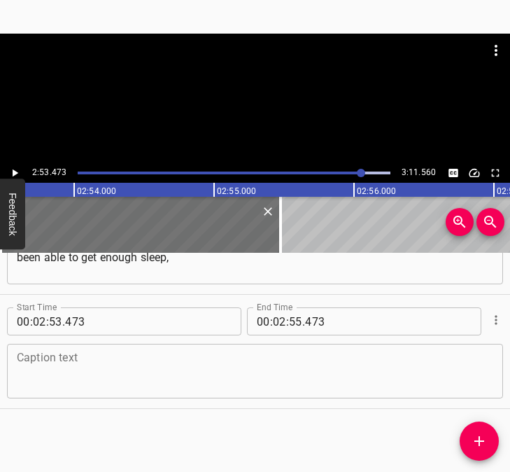
click at [45, 370] on textarea at bounding box center [255, 371] width 477 height 40
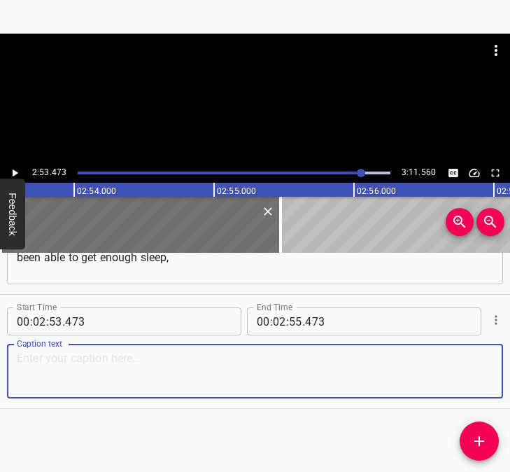
paste textarea "we haven't regained consciousness yet, and it takes a certain amount of time to…"
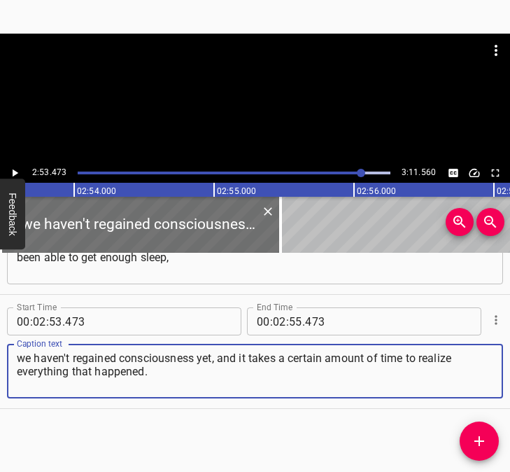
type textarea "we haven't regained consciousness yet, and it takes a certain amount of time to…"
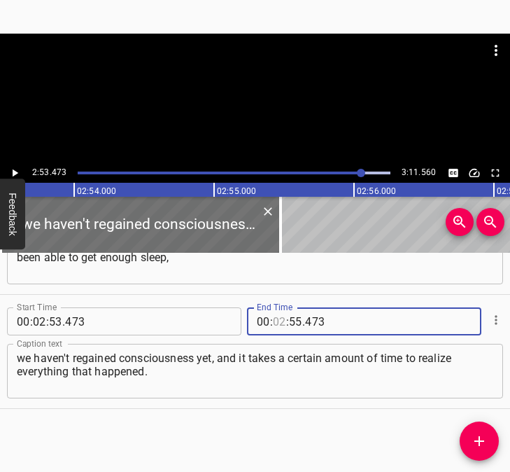
click at [278, 319] on input "number" at bounding box center [279, 321] width 13 height 28
type input "03"
type input "01"
type input "560"
click at [15, 169] on icon "Play/Pause" at bounding box center [14, 173] width 13 height 13
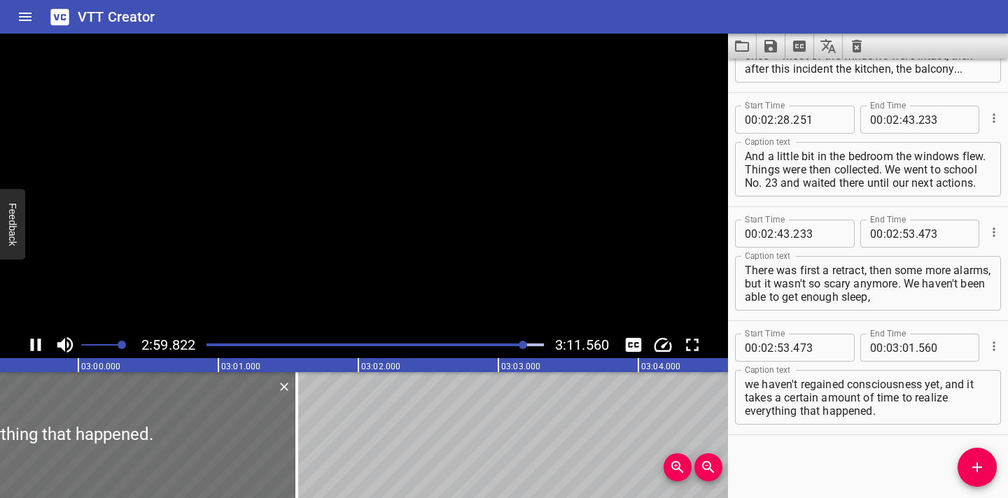
scroll to position [1109, 0]
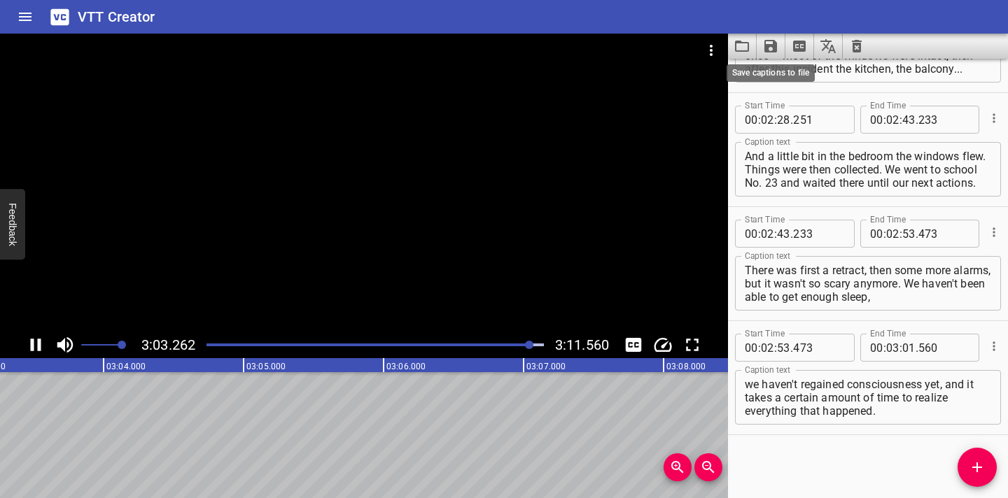
click at [773, 47] on icon "Save captions to file" at bounding box center [770, 46] width 13 height 13
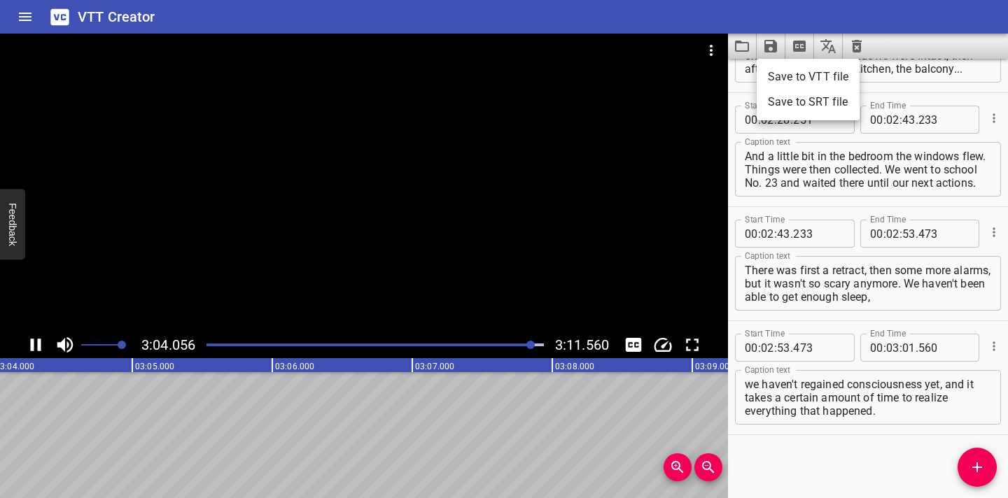
click at [771, 76] on li "Save to VTT file" at bounding box center [808, 76] width 103 height 25
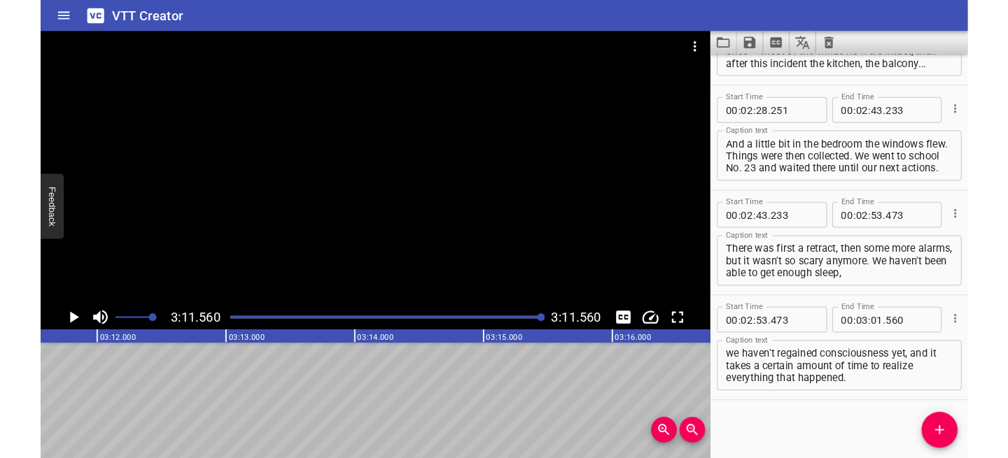
scroll to position [1149, 0]
